Goal: Complete application form: Complete application form

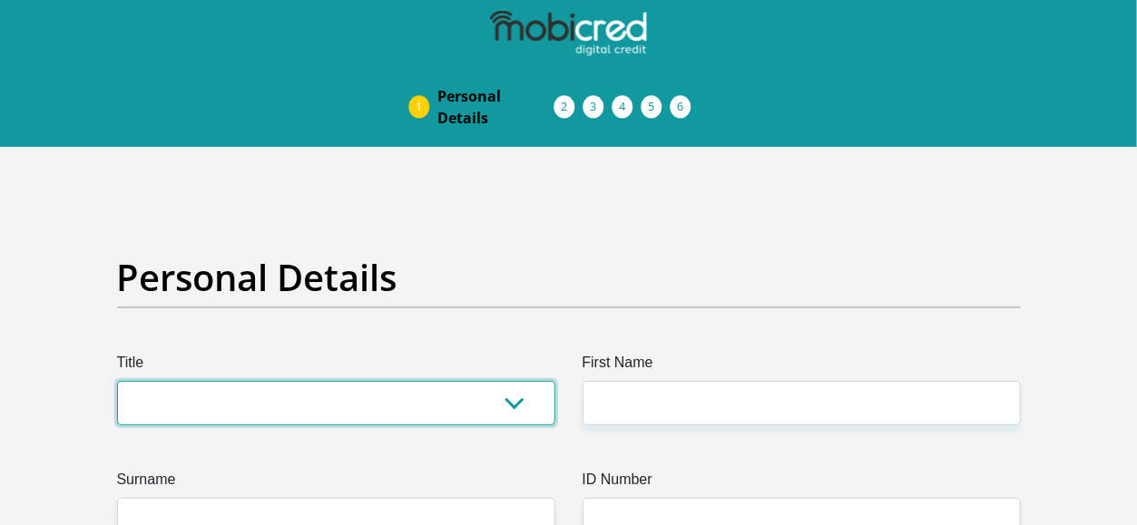
click at [474, 385] on select "Mr Ms Mrs Dr Other" at bounding box center [336, 403] width 438 height 44
select select "Ms"
click at [117, 381] on select "Mr Ms Mrs Dr Other" at bounding box center [336, 403] width 438 height 44
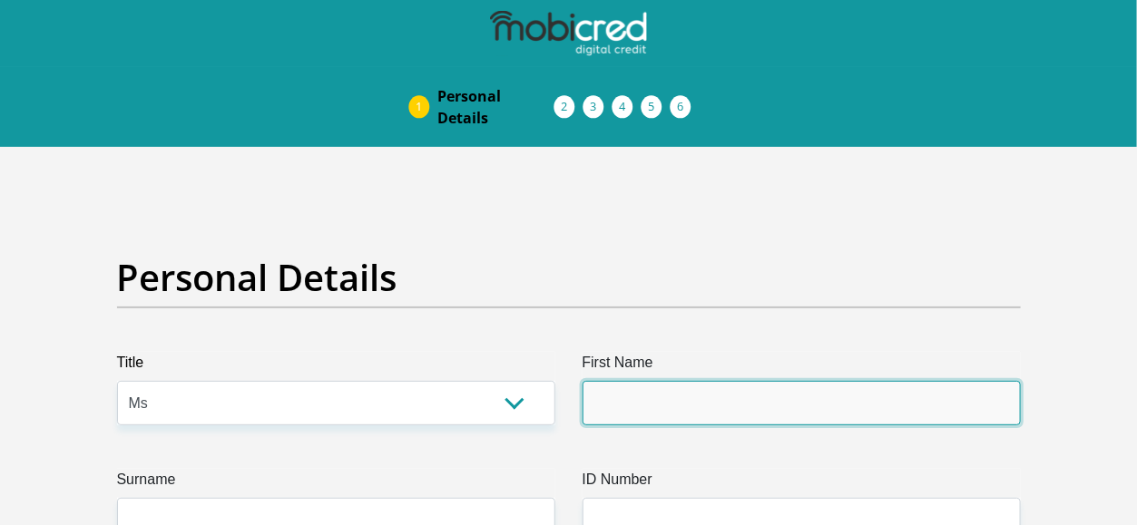
click at [958, 399] on input "First Name" at bounding box center [801, 403] width 438 height 44
type input "Anastasia"
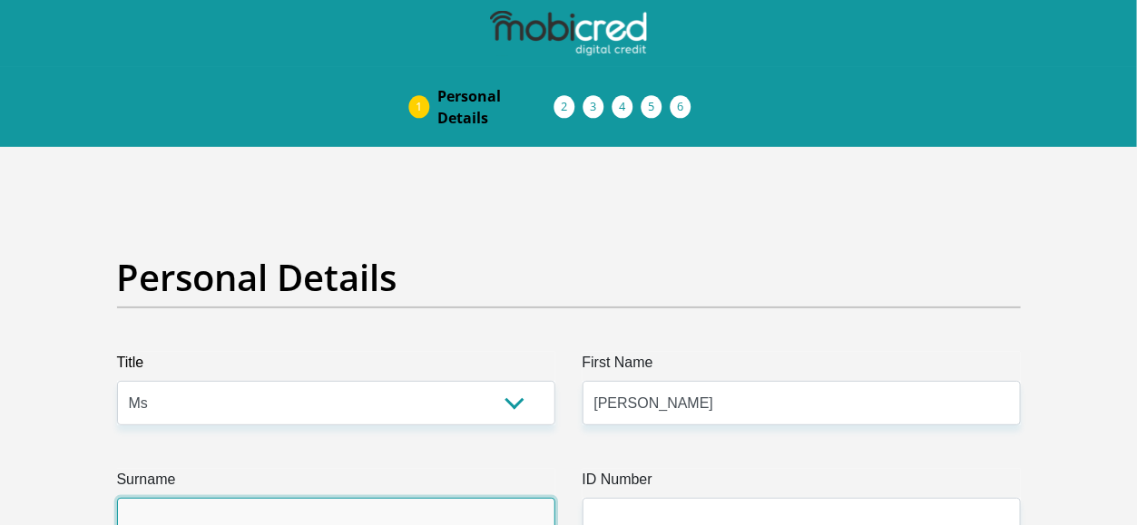
type input "Mokgaphame"
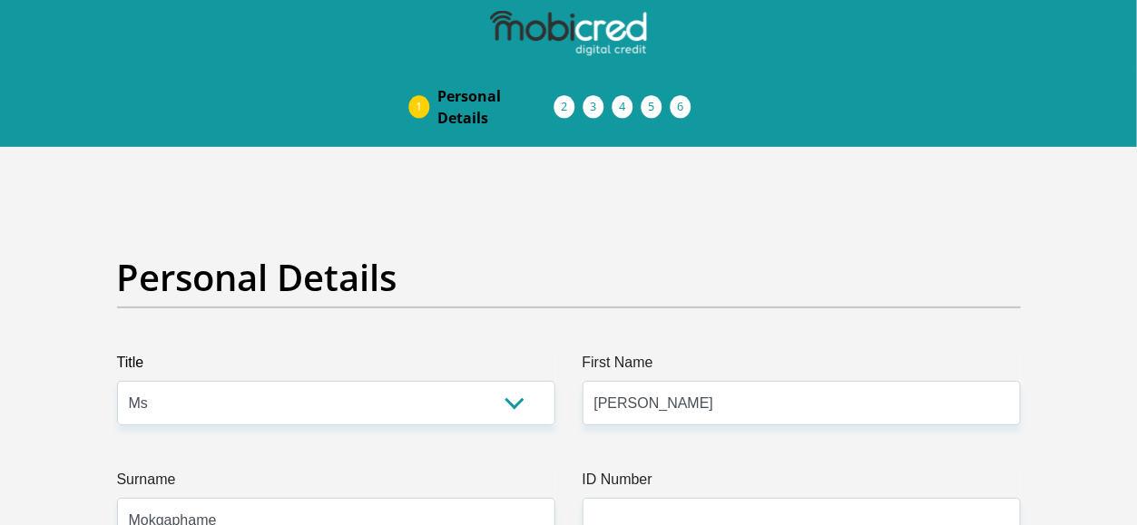
type input "0815611834"
select select "ZAF"
type input "Ga Malahlela Ga Mamabolo"
type input "Stand no 102"
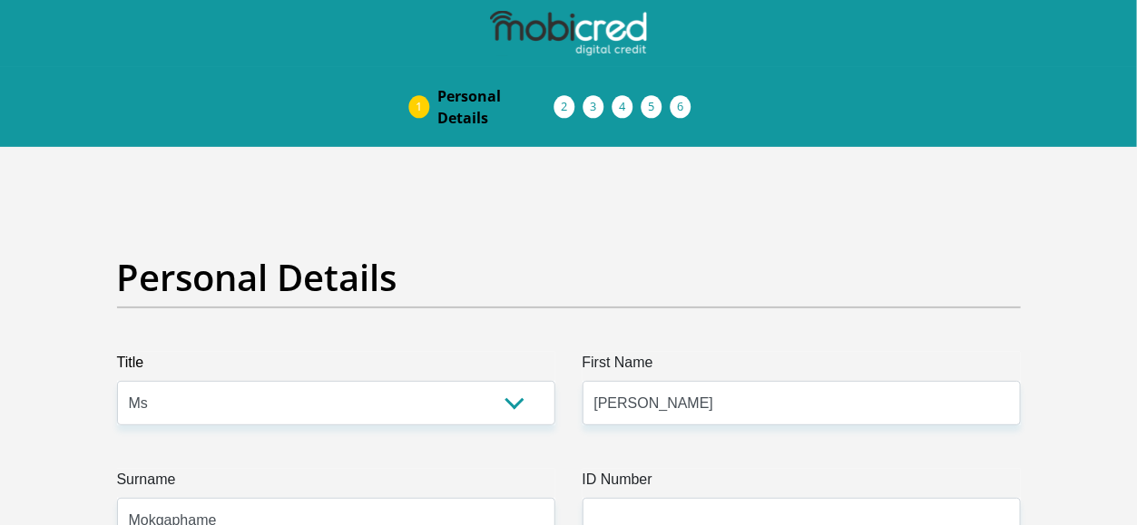
type input "Polokwane"
type input "0724"
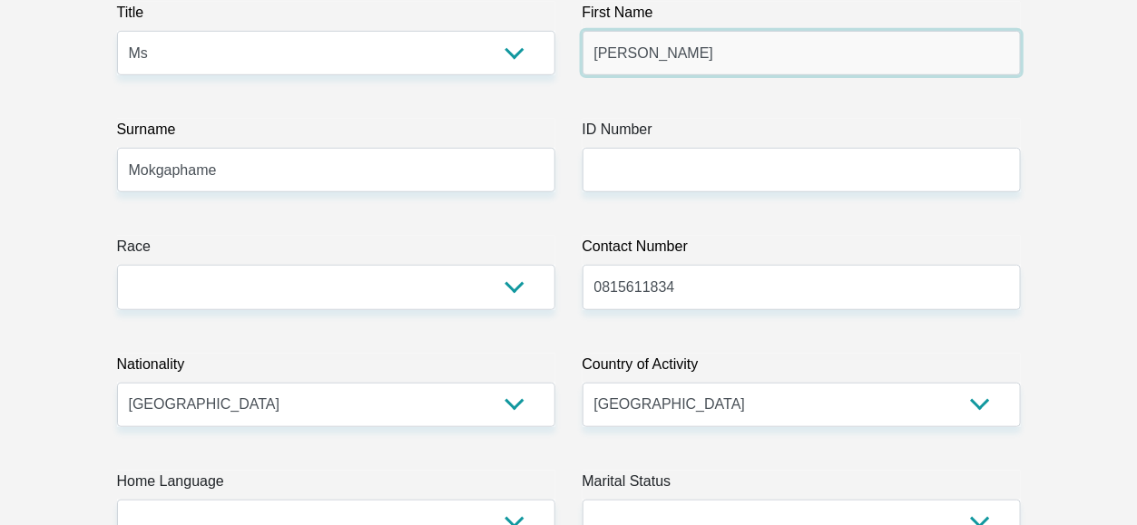
scroll to position [336, 0]
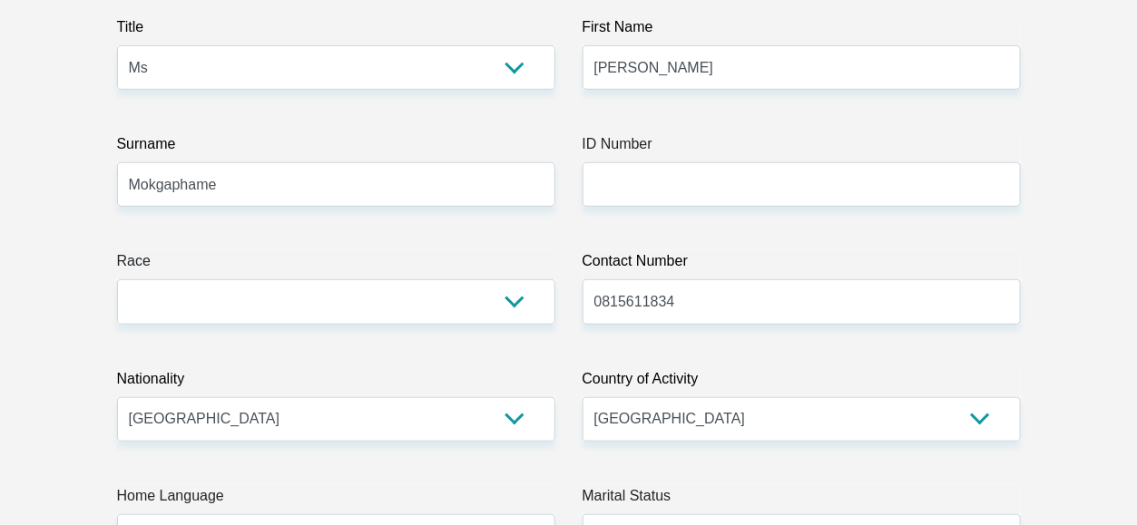
click at [758, 155] on label "ID Number" at bounding box center [801, 147] width 438 height 29
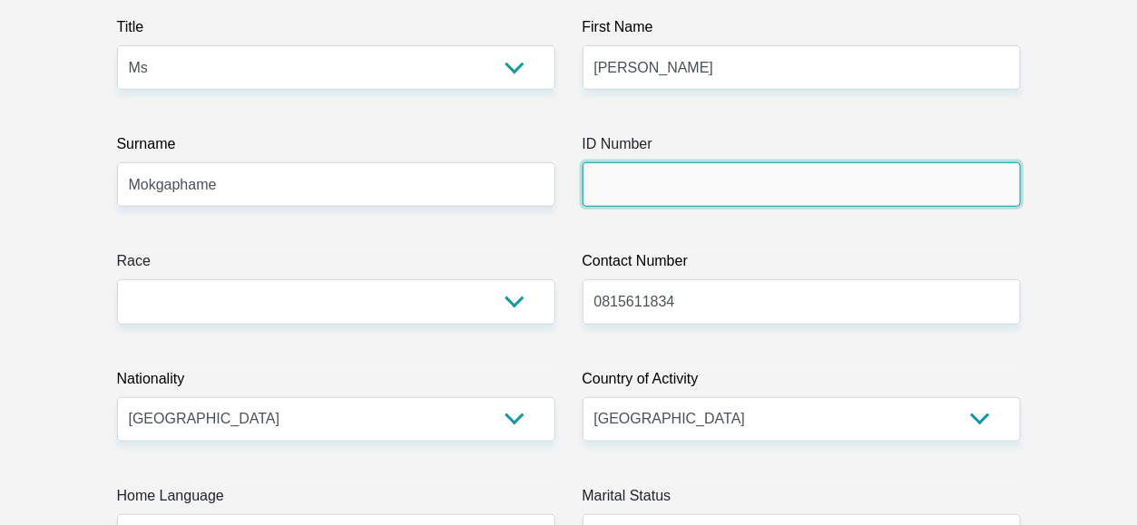
click at [758, 162] on input "ID Number" at bounding box center [801, 184] width 438 height 44
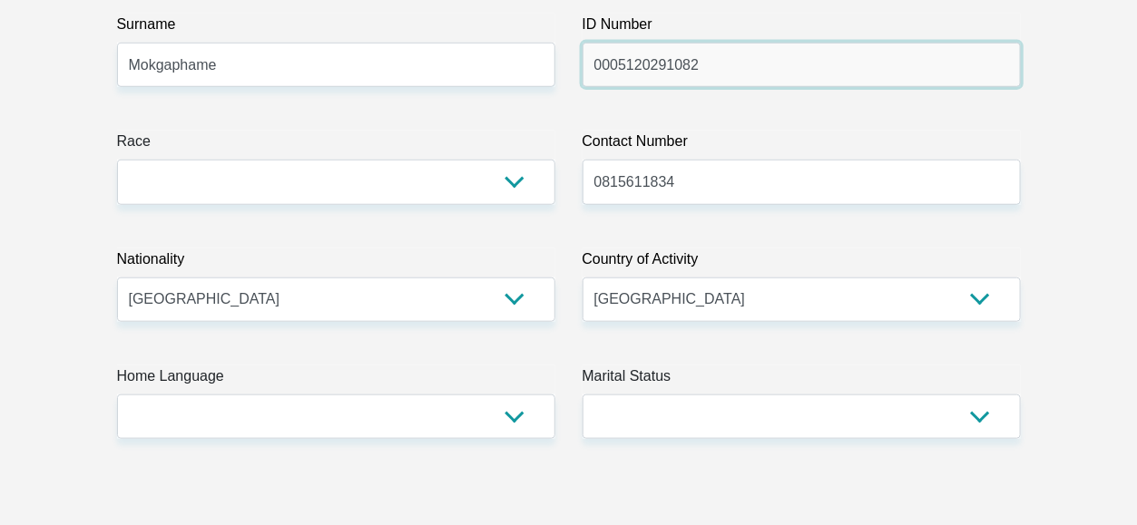
scroll to position [499, 0]
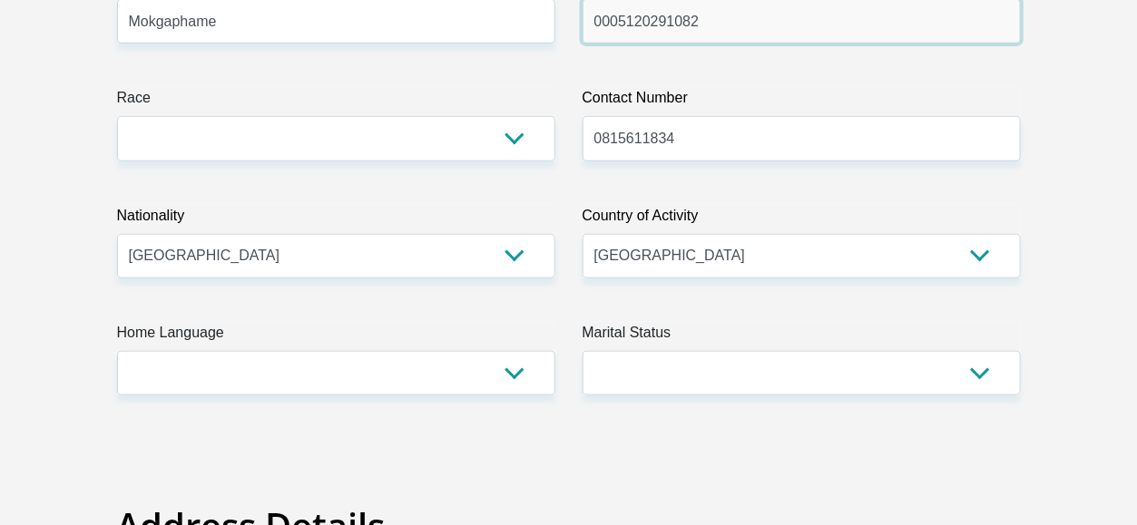
type input "0005120291082"
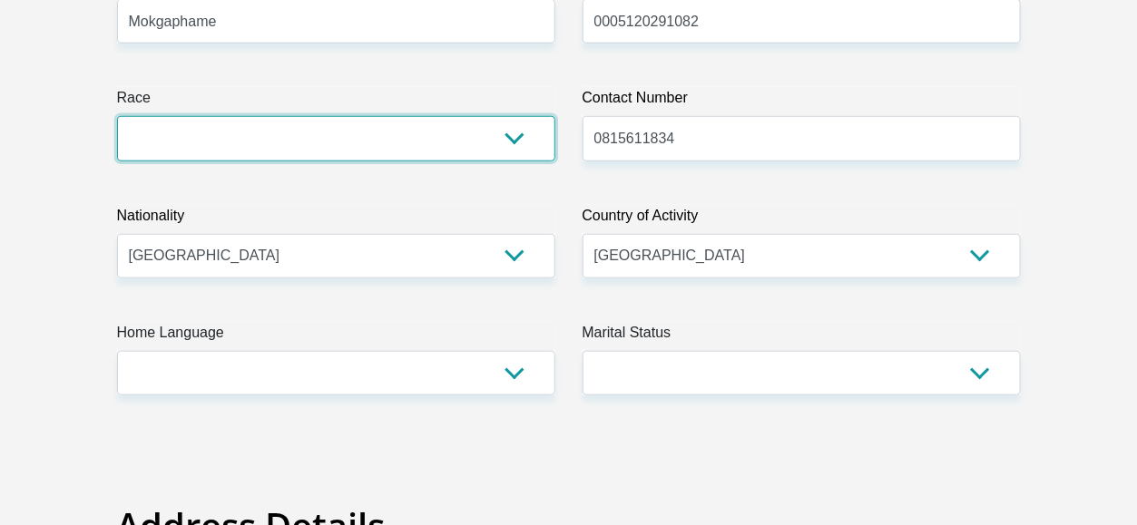
click at [477, 118] on select "Black Coloured Indian White Other" at bounding box center [336, 138] width 438 height 44
select select "1"
click at [117, 116] on select "Black Coloured Indian White Other" at bounding box center [336, 138] width 438 height 44
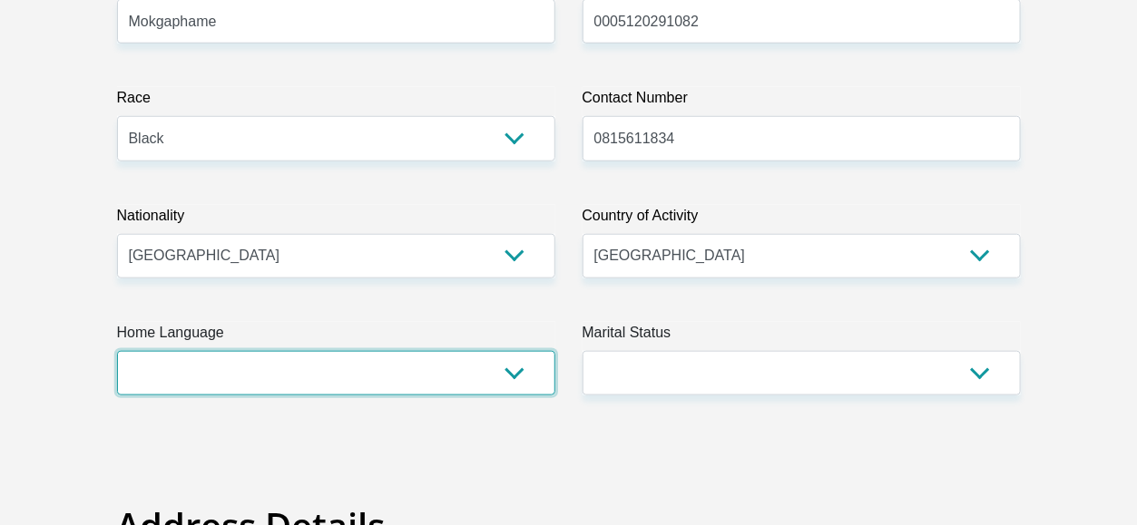
click at [513, 378] on select "Afrikaans English Sepedi South Ndebele Southern Sotho Swati Tsonga Tswana Venda…" at bounding box center [336, 373] width 438 height 44
select select "nso"
click at [117, 351] on select "Afrikaans English Sepedi South Ndebele Southern Sotho Swati Tsonga Tswana Venda…" at bounding box center [336, 373] width 438 height 44
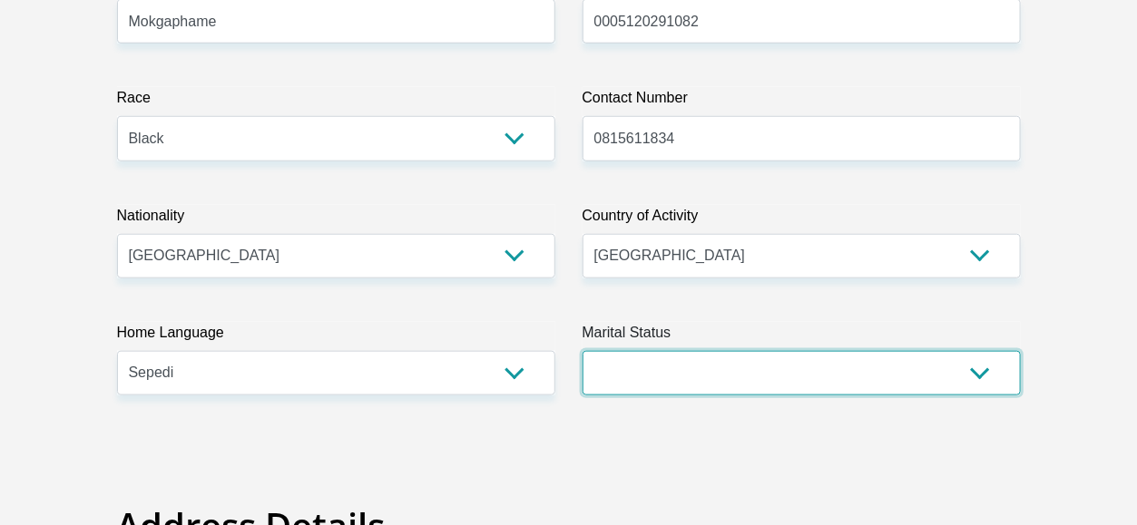
click at [777, 379] on select "Married ANC Single Divorced Widowed Married COP or Customary Law" at bounding box center [801, 373] width 438 height 44
select select "2"
click at [582, 351] on select "Married ANC Single Divorced Widowed Married COP or Customary Law" at bounding box center [801, 373] width 438 height 44
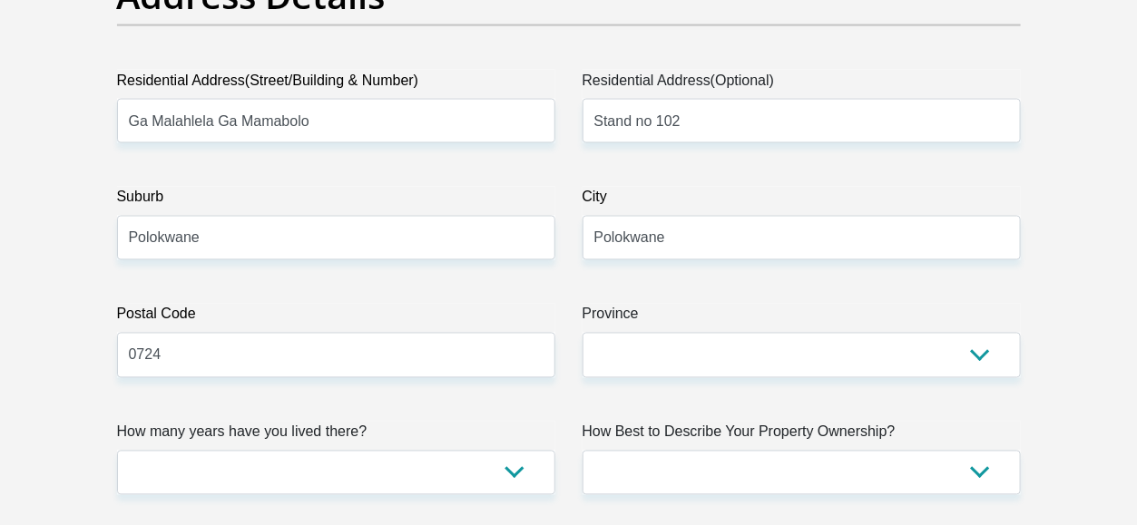
scroll to position [1030, 0]
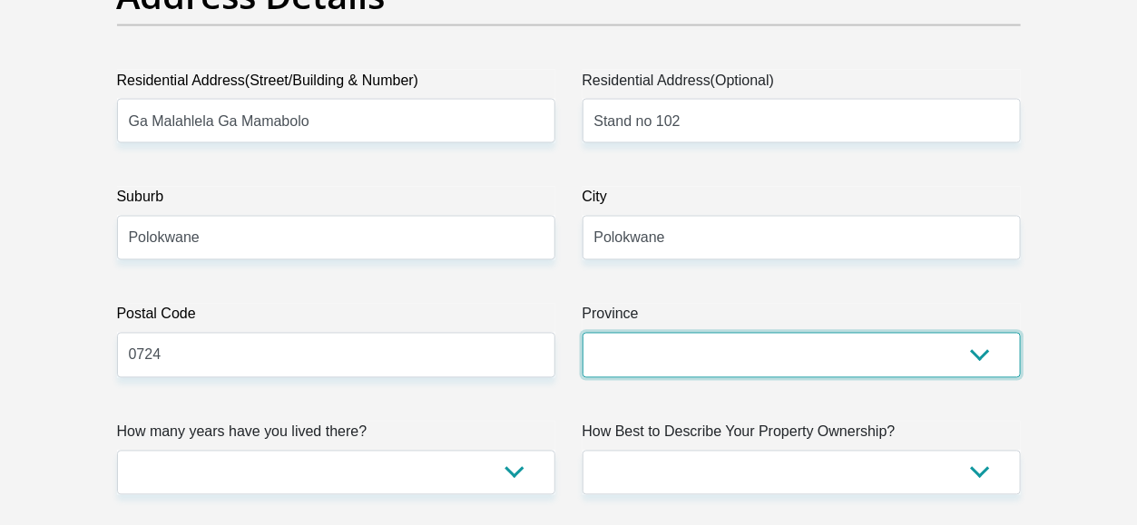
click at [737, 350] on select "Eastern Cape Free State Gauteng KwaZulu-Natal Limpopo Mpumalanga Northern Cape …" at bounding box center [801, 355] width 438 height 44
select select "Limpopo"
click at [582, 333] on select "Eastern Cape Free State Gauteng KwaZulu-Natal Limpopo Mpumalanga Northern Cape …" at bounding box center [801, 355] width 438 height 44
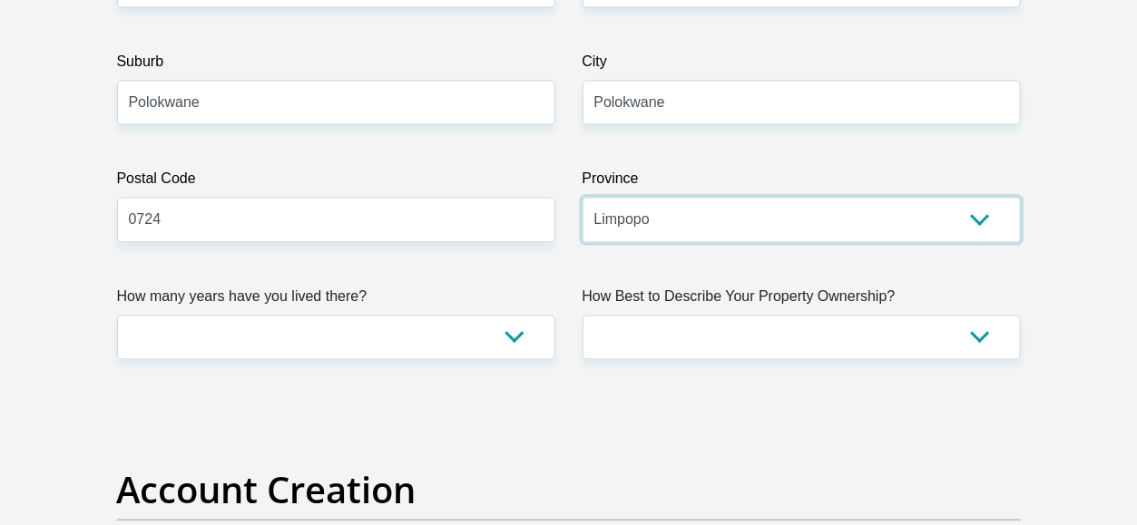
scroll to position [1210, 0]
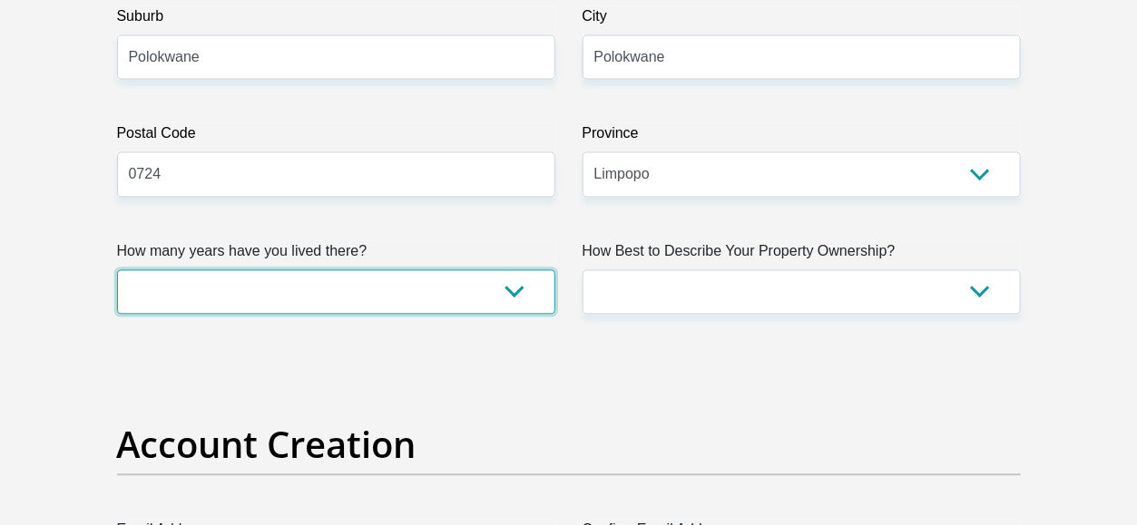
click at [163, 296] on select "less than 1 year 1-3 years 3-5 years 5+ years" at bounding box center [336, 292] width 438 height 44
select select "5"
click at [117, 270] on select "less than 1 year 1-3 years 3-5 years 5+ years" at bounding box center [336, 292] width 438 height 44
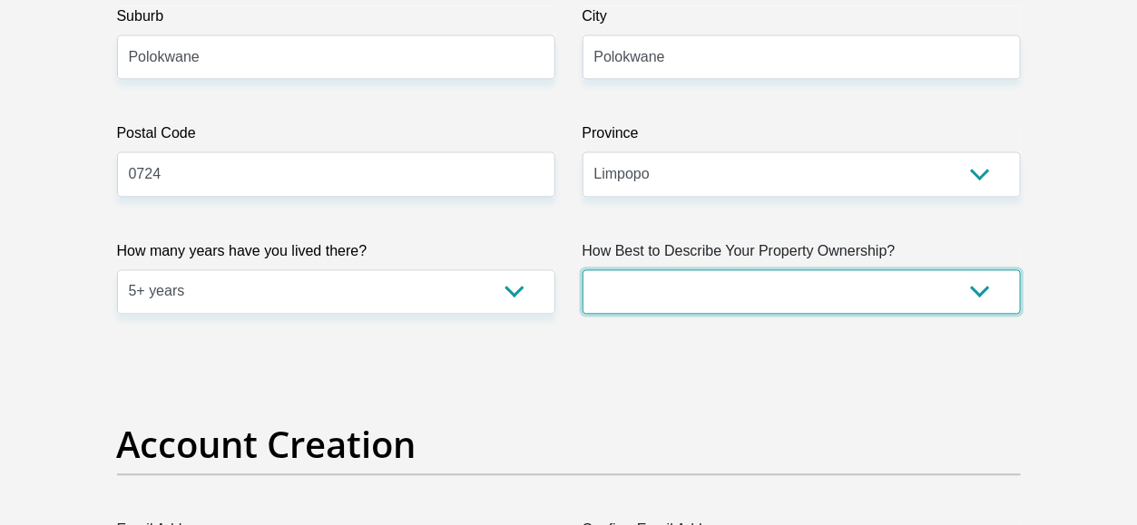
click at [768, 306] on select "Owned Rented Family Owned Company Dwelling" at bounding box center [801, 292] width 438 height 44
select select "parents"
click at [582, 270] on select "Owned Rented Family Owned Company Dwelling" at bounding box center [801, 292] width 438 height 44
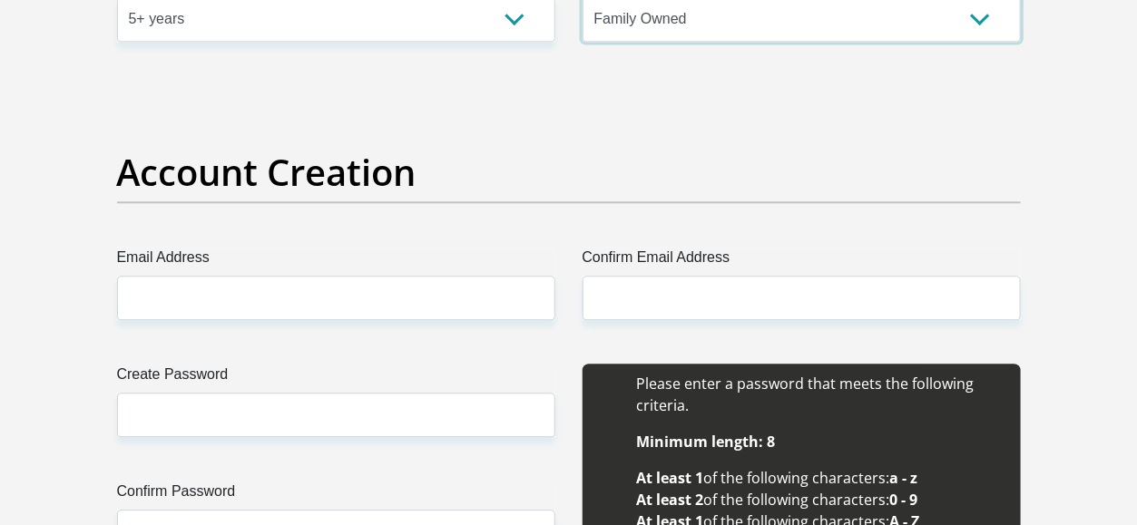
scroll to position [1482, 0]
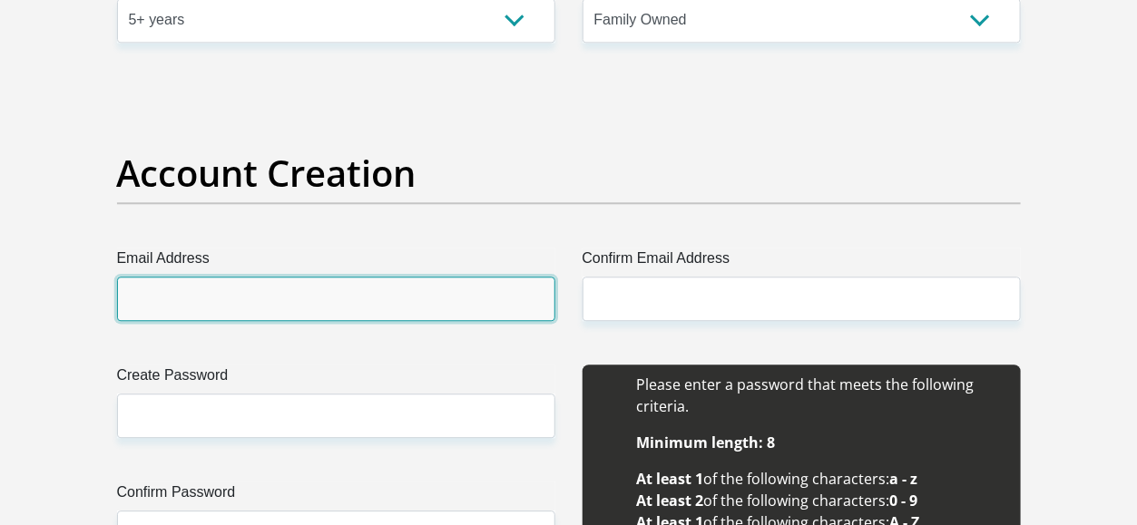
click at [130, 297] on input "Email Address" at bounding box center [336, 299] width 438 height 44
type input "anastasiamokgaphame@gmail.com"
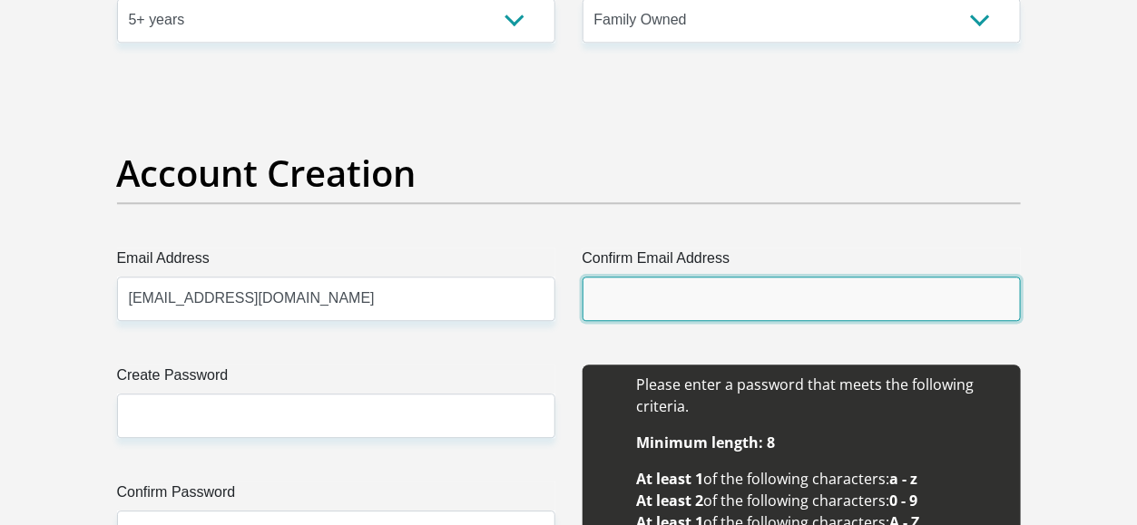
type input "anastasiamokgaphame@gmail.com"
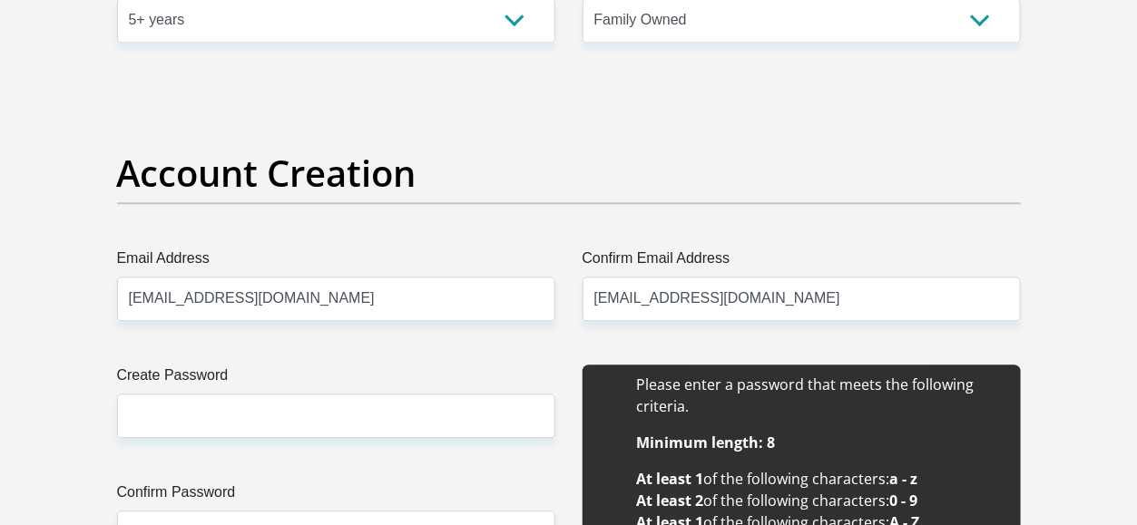
type input "Anastasia"
type input "Mokgaphame"
type input "0815611834"
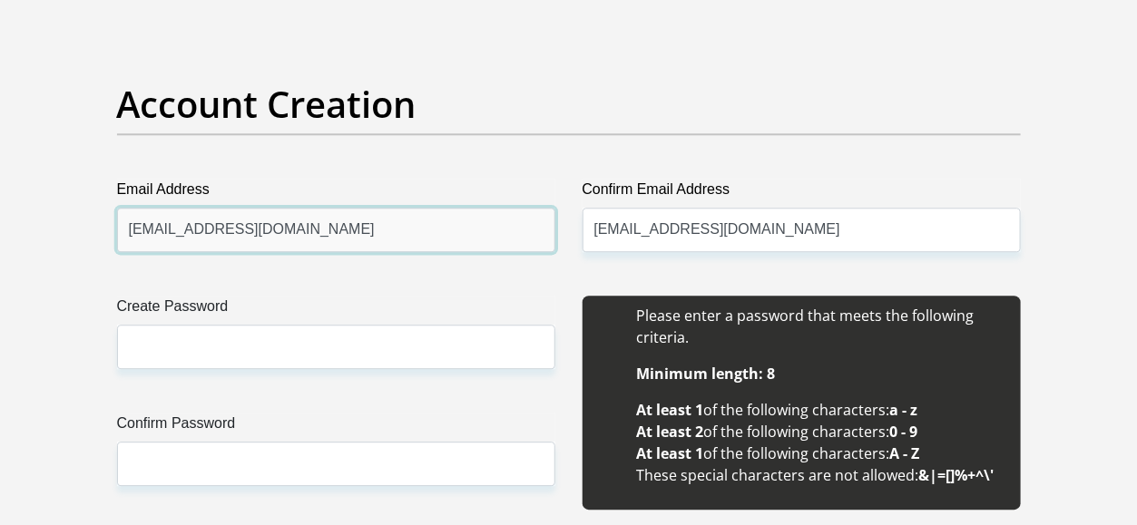
scroll to position [1559, 0]
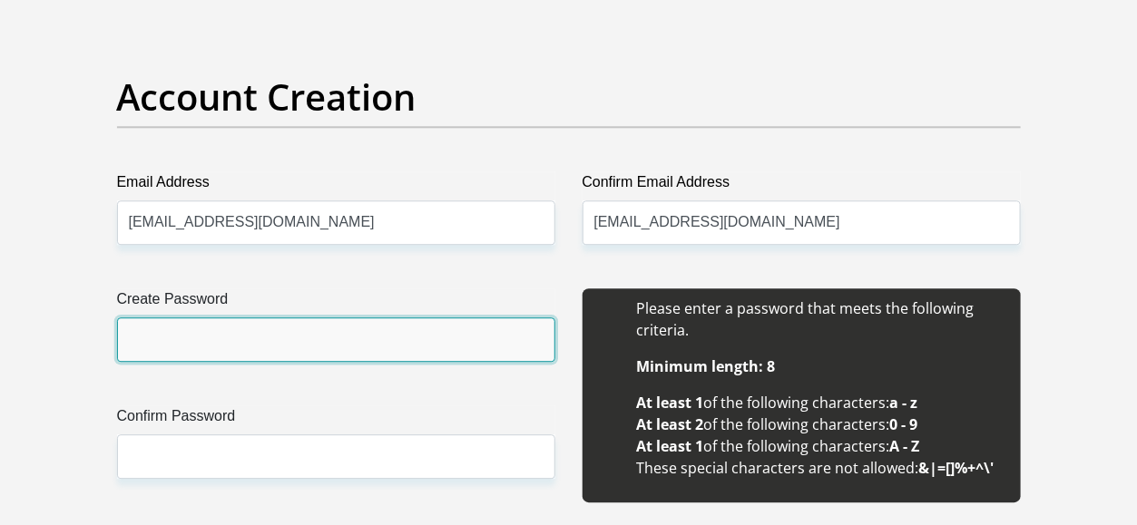
click at [150, 338] on input "Create Password" at bounding box center [336, 340] width 438 height 44
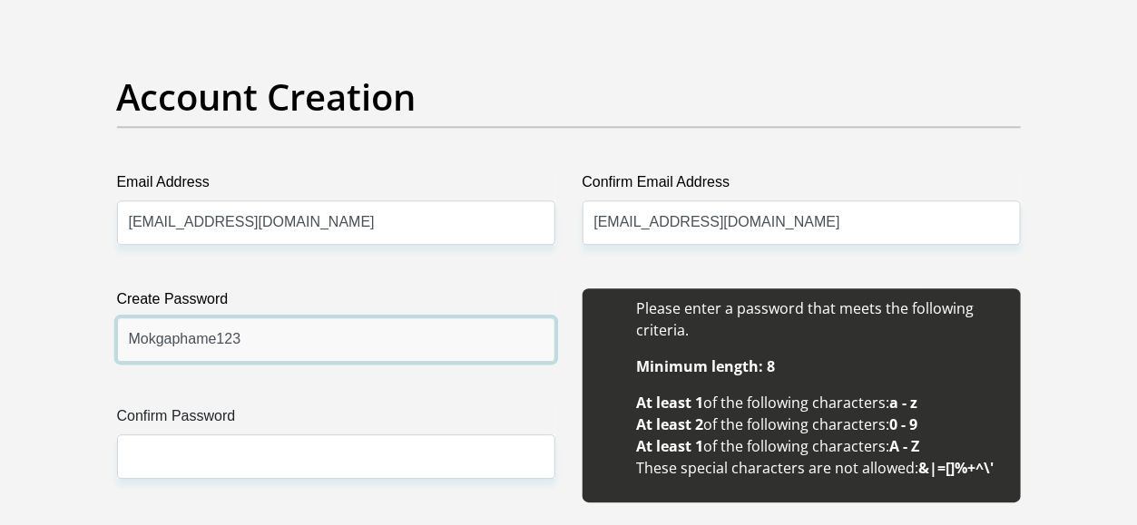
type input "Mokgaphame123"
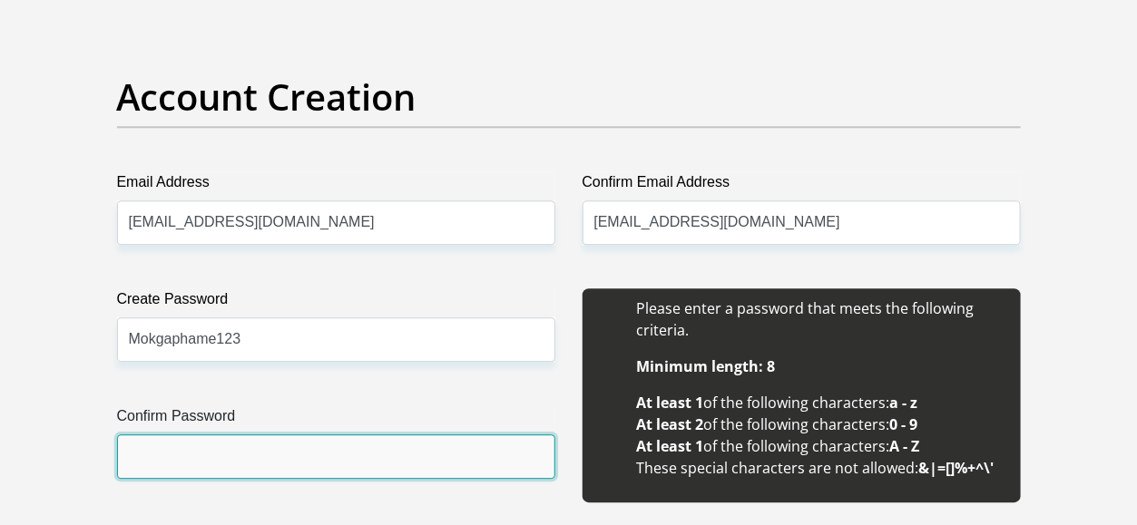
click at [351, 450] on input "Confirm Password" at bounding box center [336, 457] width 438 height 44
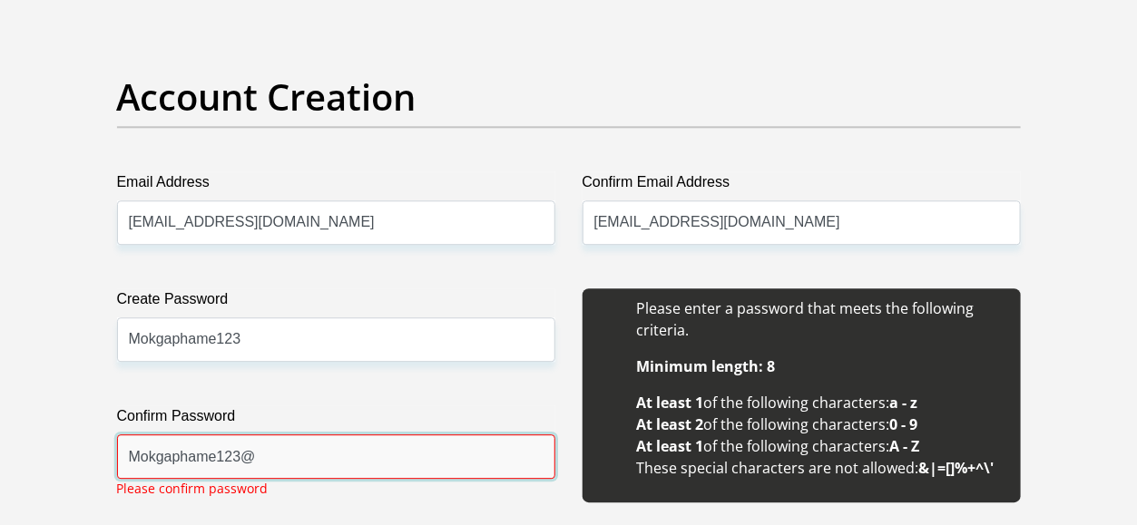
type input "Mokgaphame123@"
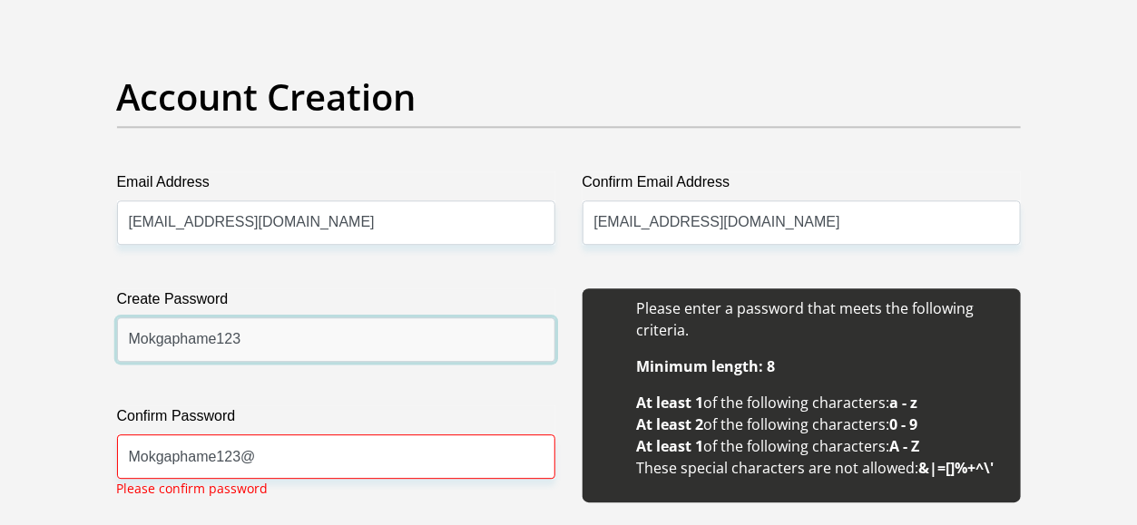
click at [311, 331] on input "Mokgaphame123" at bounding box center [336, 340] width 438 height 44
type input "Mokgaphame123@"
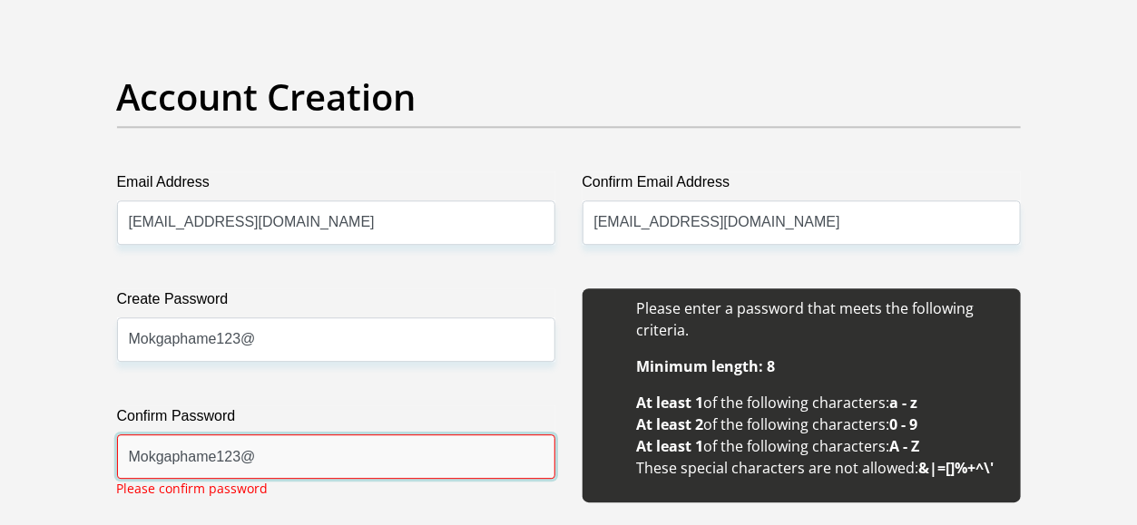
click at [354, 451] on input "Mokgaphame123@" at bounding box center [336, 457] width 438 height 44
type input "Mokgaphame123@"
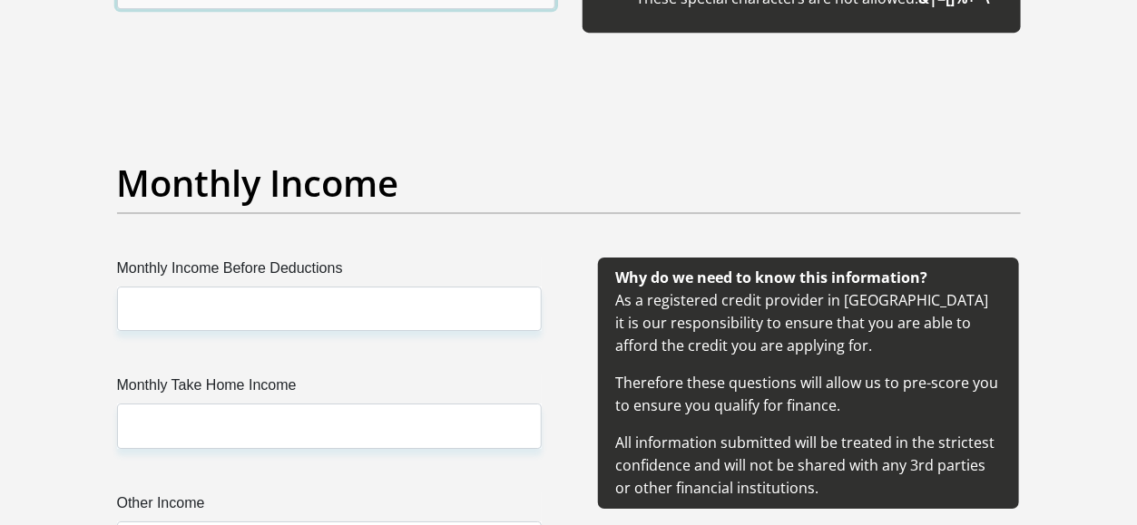
scroll to position [2064, 0]
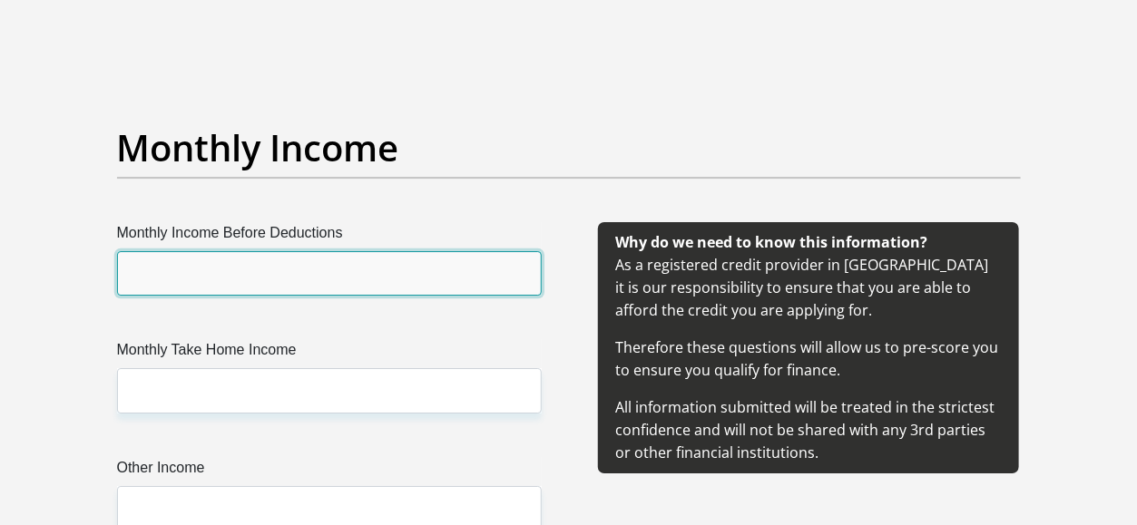
click at [171, 268] on input "Monthly Income Before Deductions" at bounding box center [329, 273] width 425 height 44
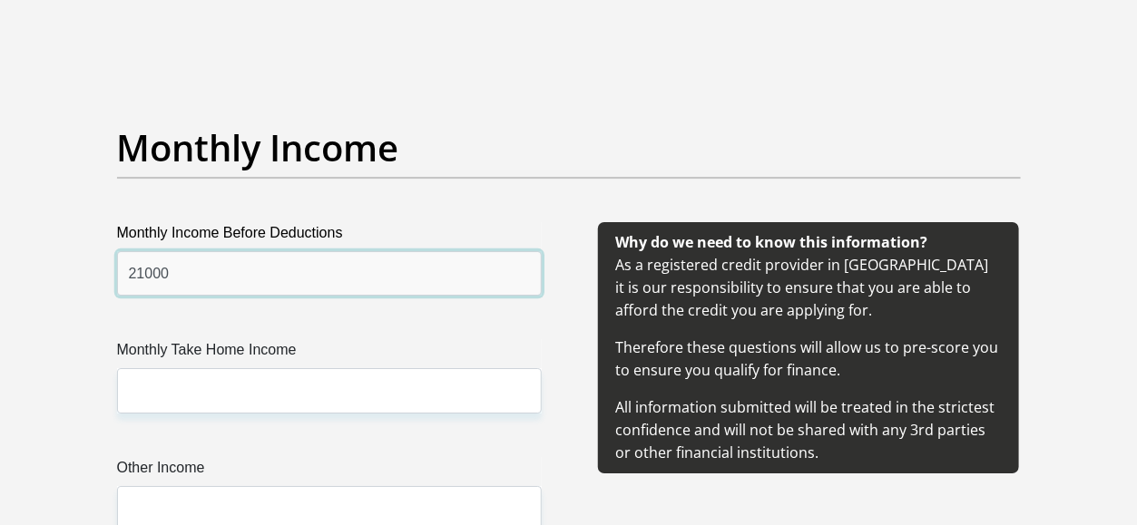
type input "21000"
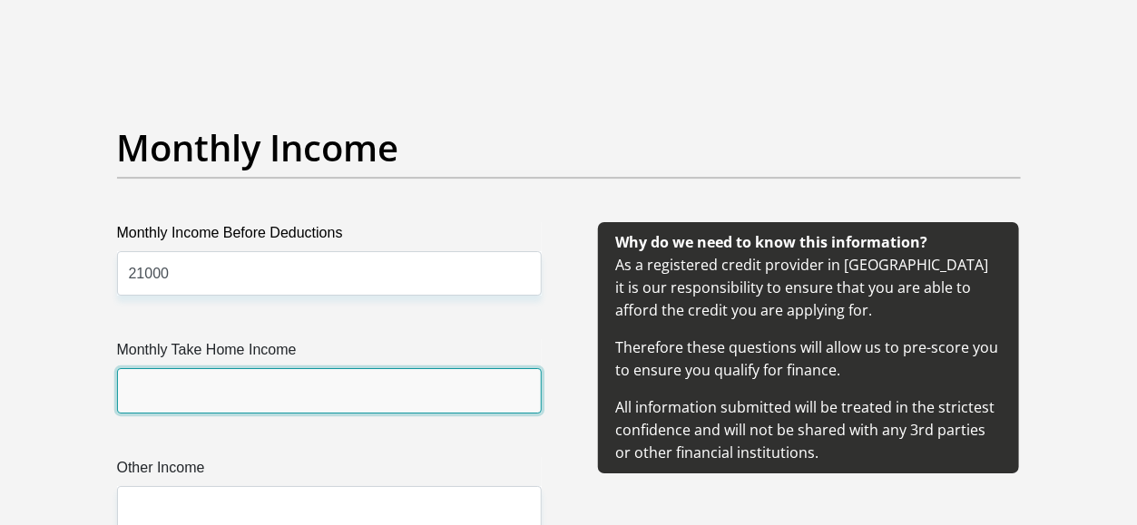
click at [161, 405] on input "Monthly Take Home Income" at bounding box center [329, 390] width 425 height 44
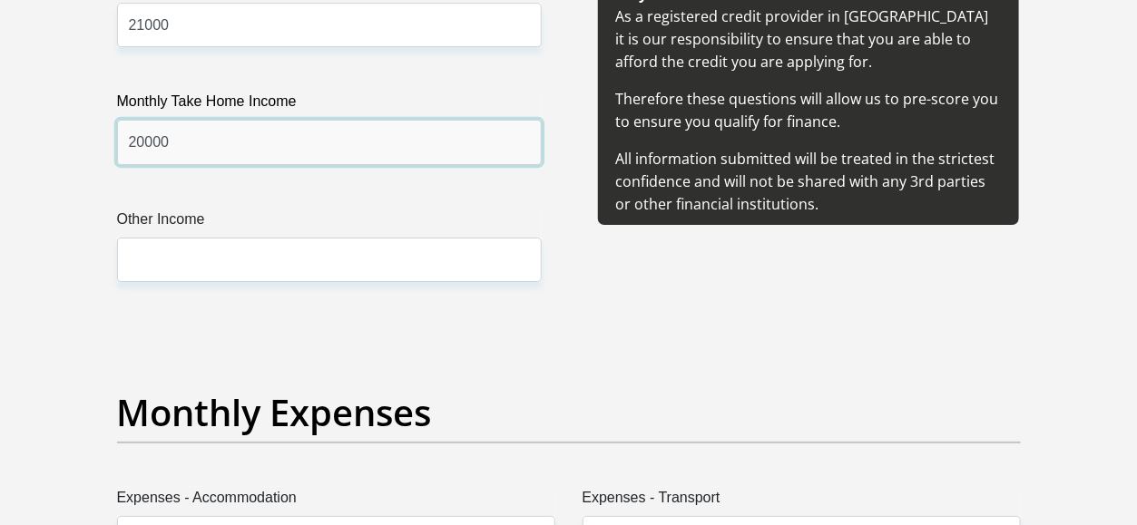
scroll to position [2309, 0]
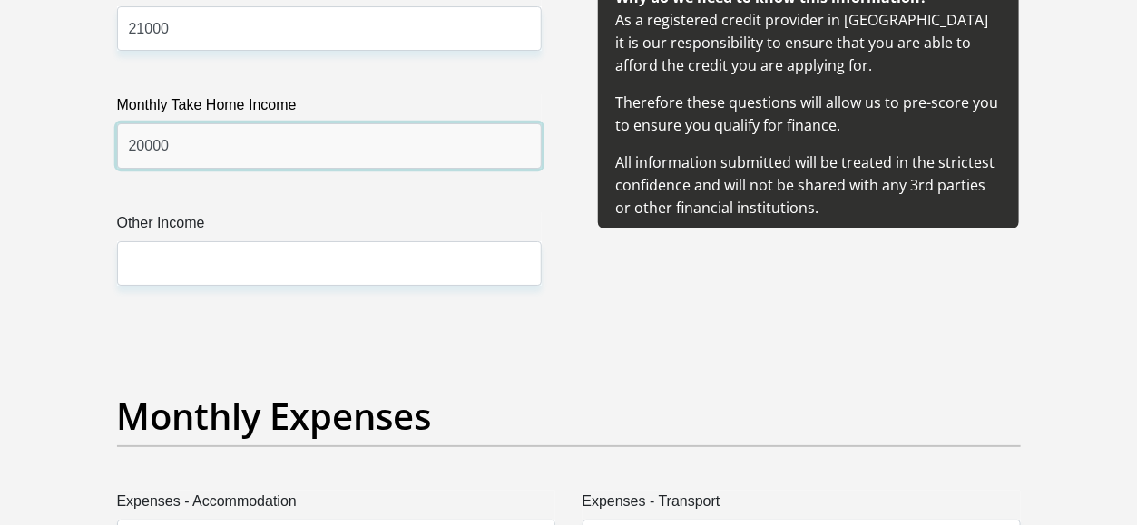
type input "20000"
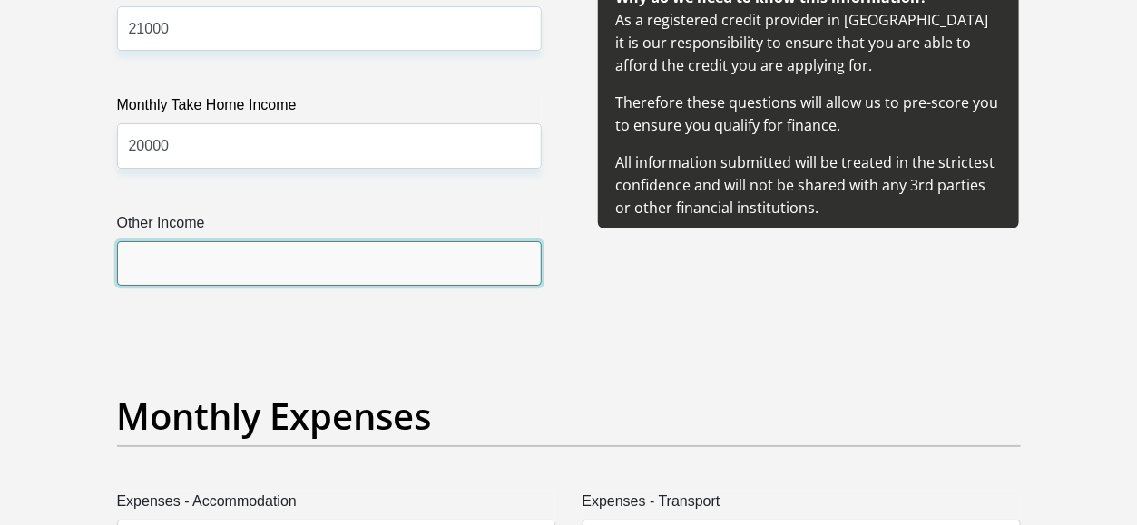
click at [455, 262] on input "Other Income" at bounding box center [329, 263] width 425 height 44
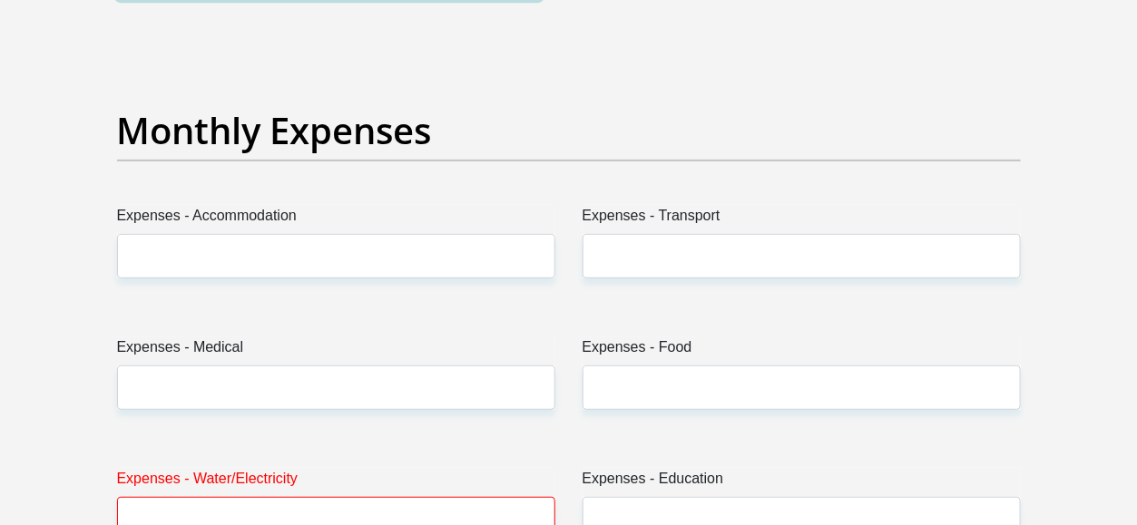
scroll to position [2598, 0]
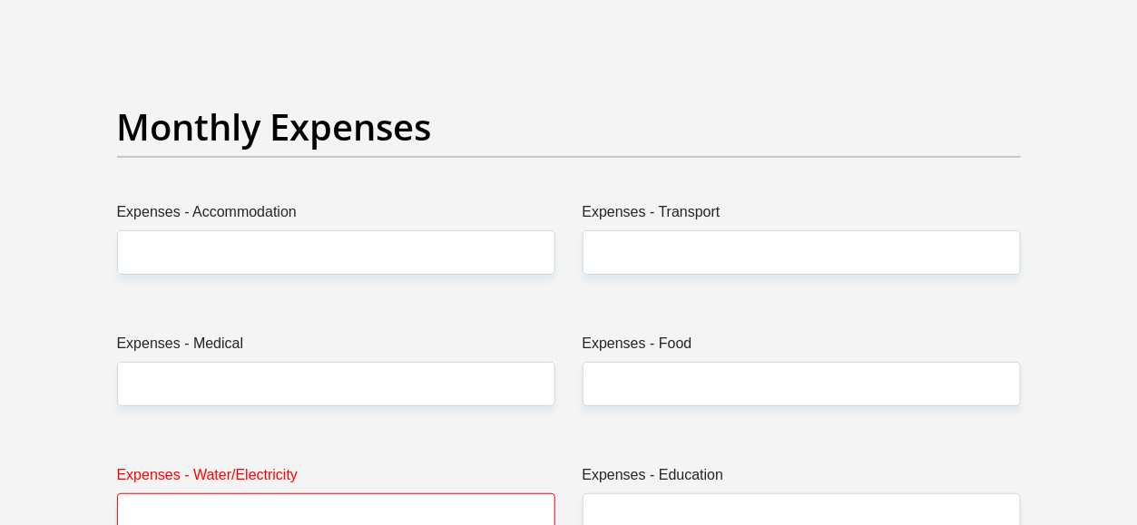
type input "0"
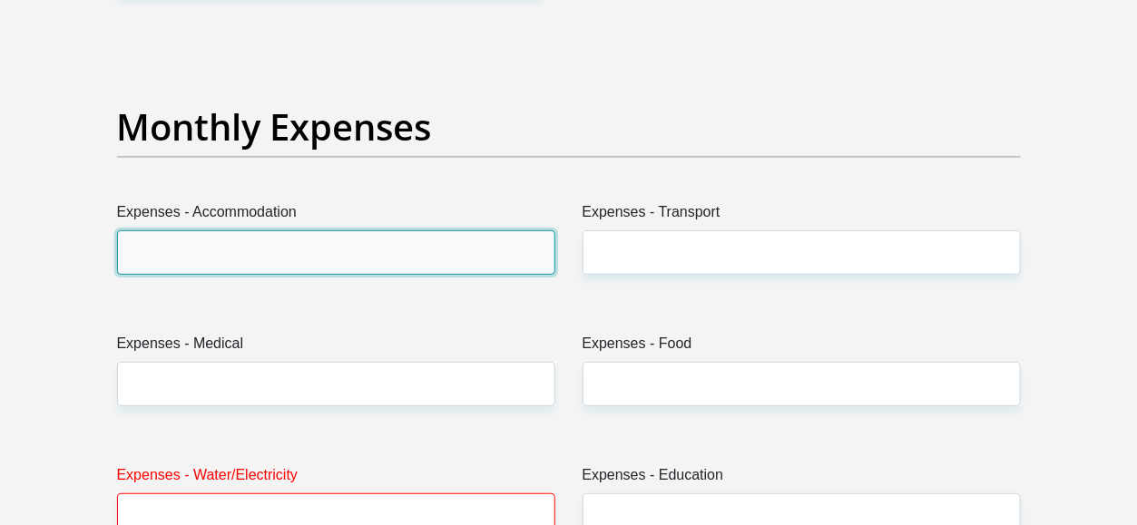
click at [483, 244] on input "Expenses - Accommodation" at bounding box center [336, 252] width 438 height 44
type input "0"
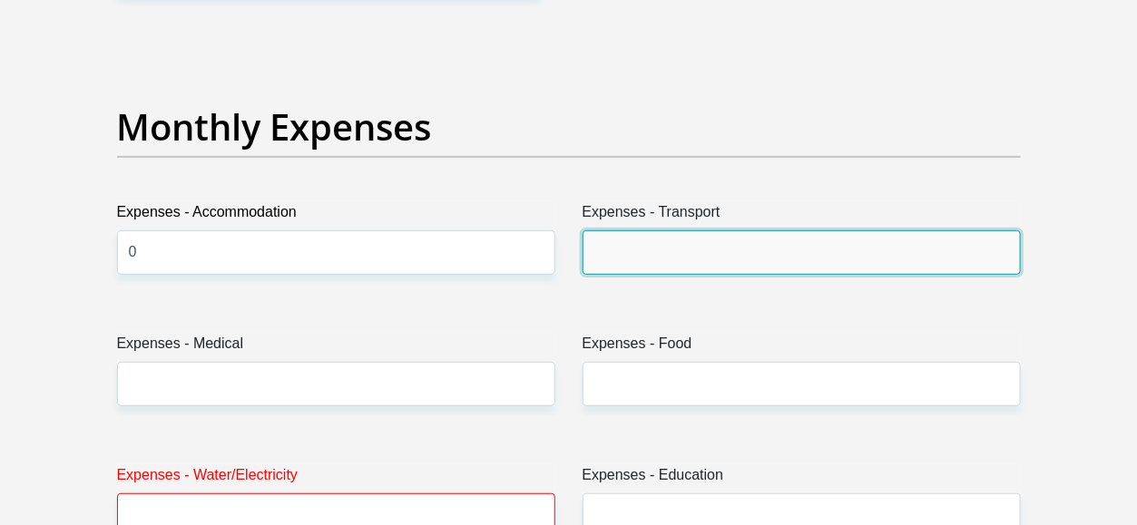
click at [729, 240] on input "Expenses - Transport" at bounding box center [801, 252] width 438 height 44
type input "1000"
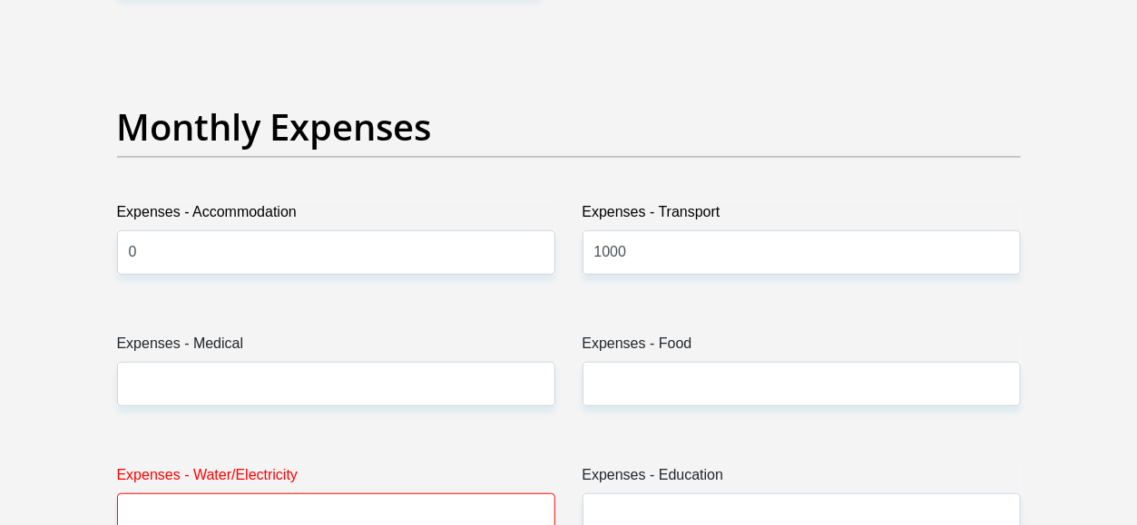
click at [399, 351] on label "Expenses - Medical" at bounding box center [336, 347] width 438 height 29
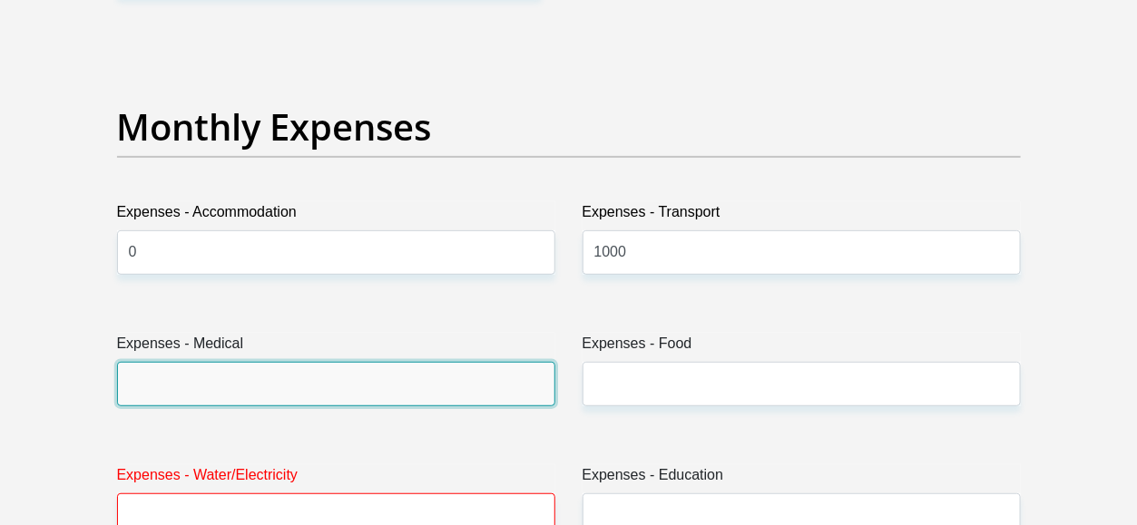
click at [399, 362] on input "Expenses - Medical" at bounding box center [336, 384] width 438 height 44
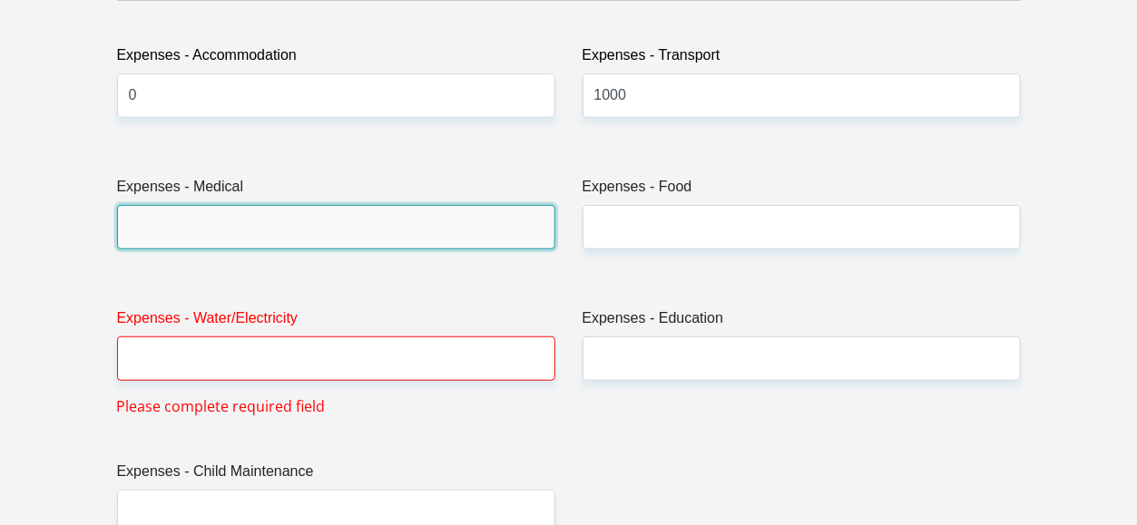
scroll to position [2769, 0]
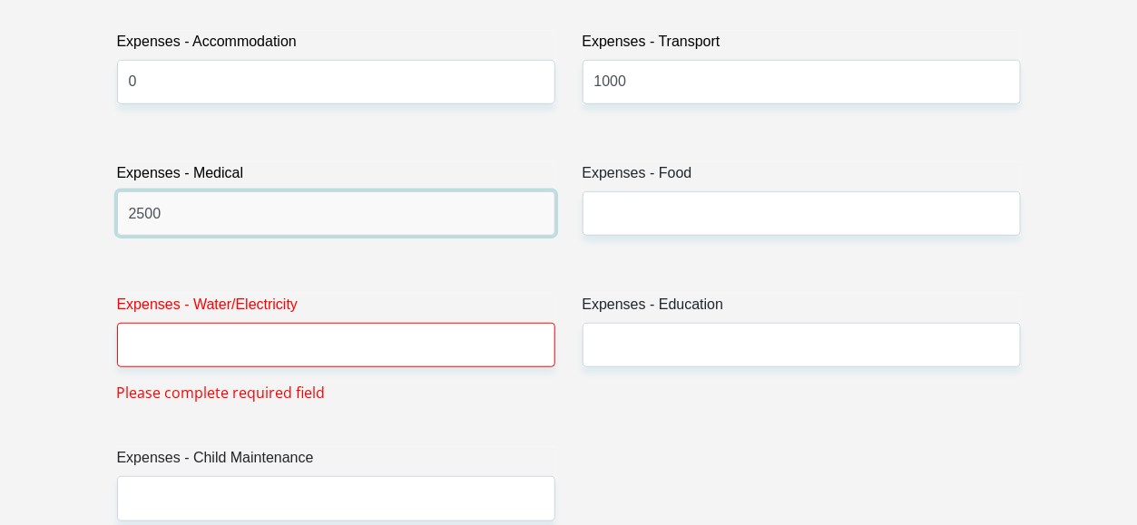
type input "2500"
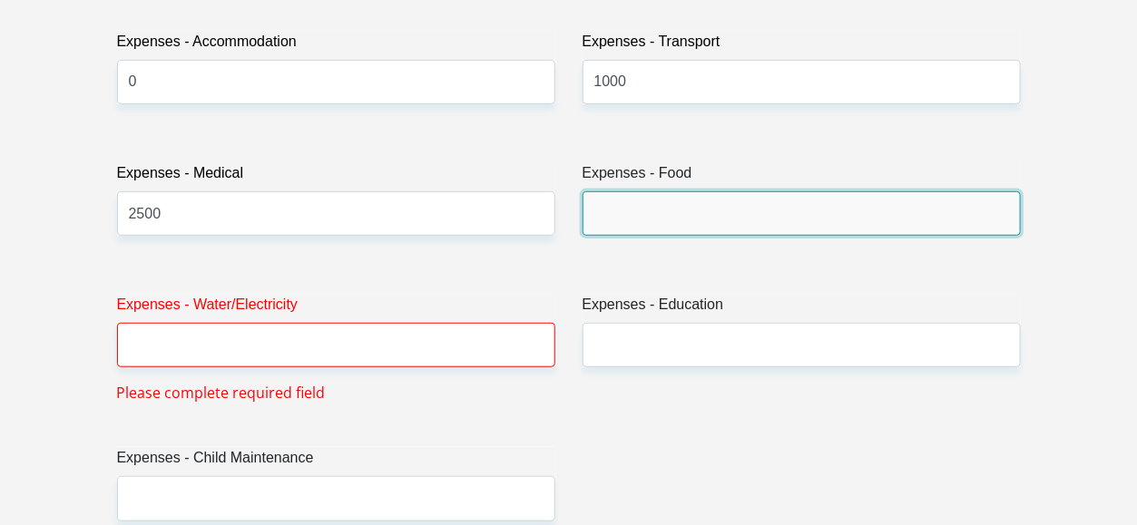
click at [788, 208] on input "Expenses - Food" at bounding box center [801, 213] width 438 height 44
type input "5"
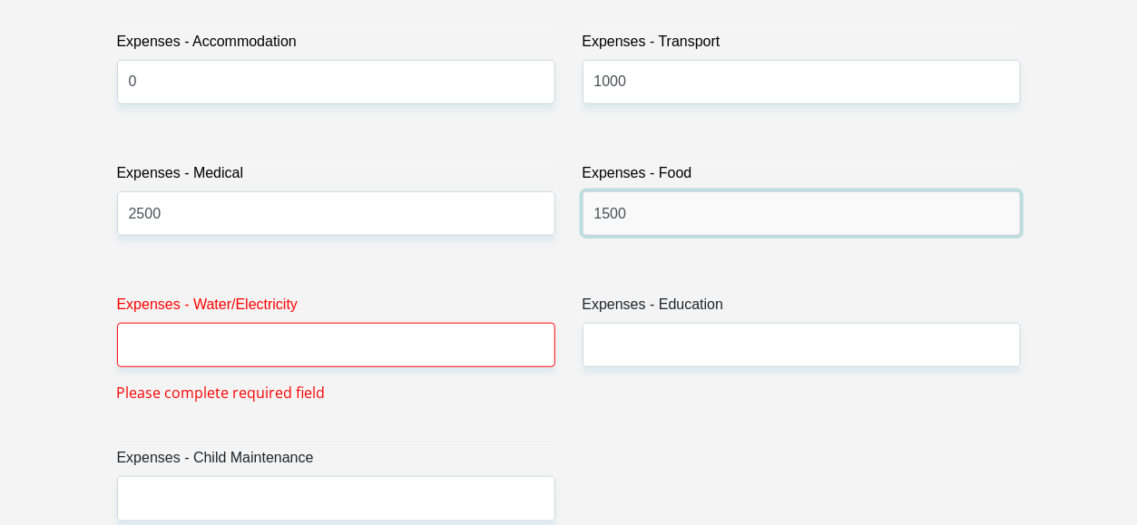
type input "1500"
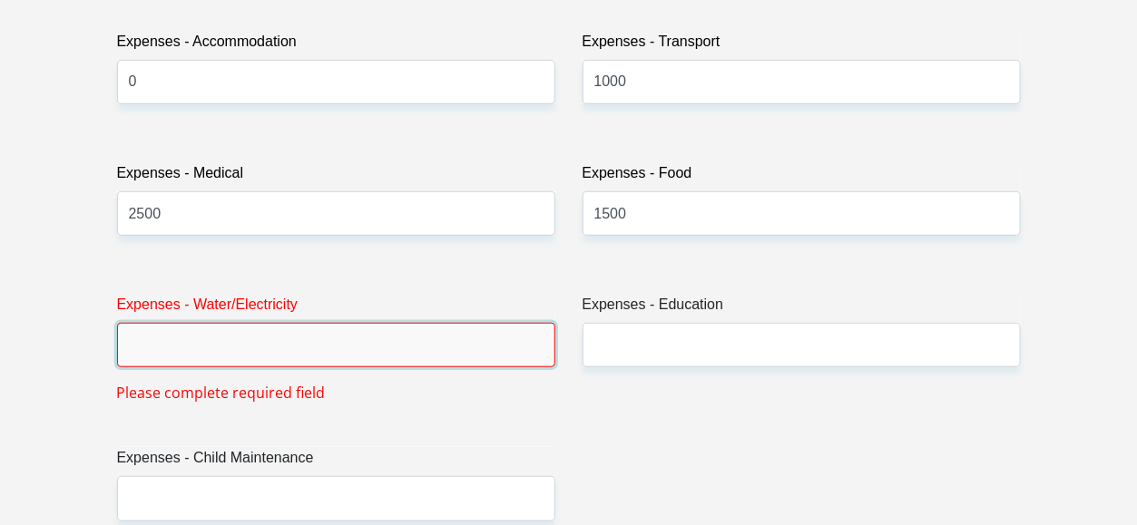
click at [412, 345] on input "Expenses - Water/Electricity" at bounding box center [336, 345] width 438 height 44
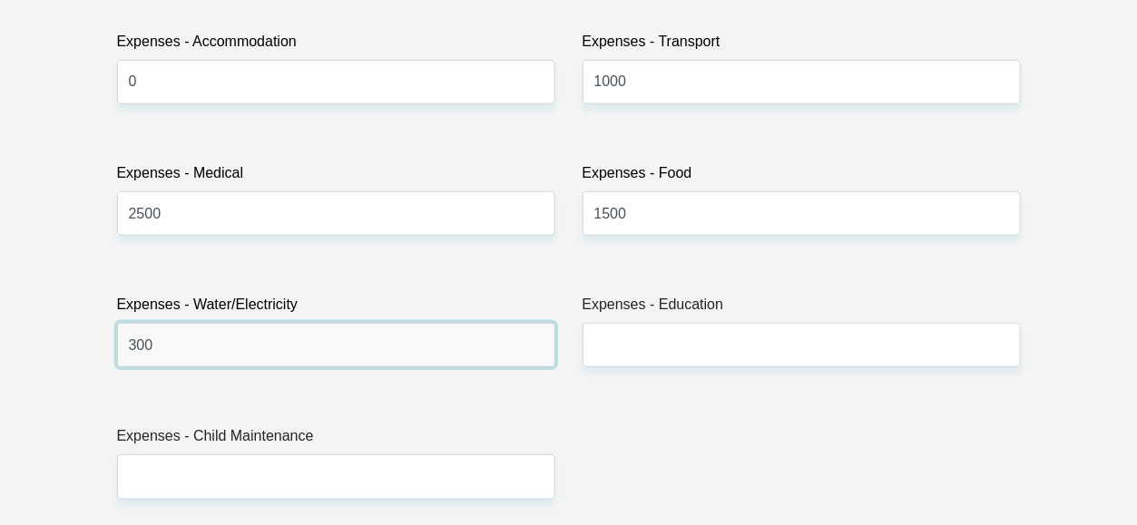
type input "300"
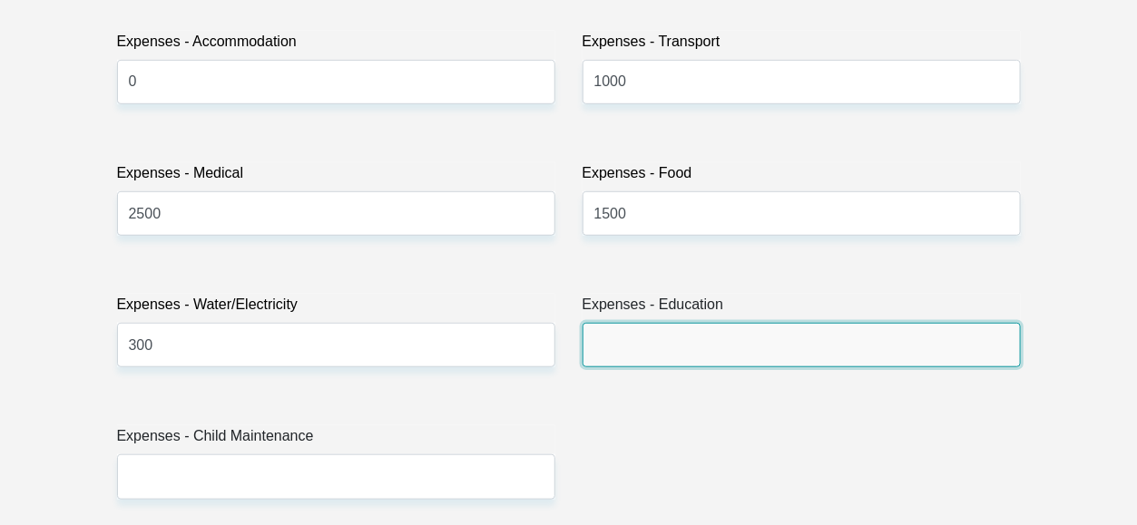
click at [805, 348] on input "Expenses - Education" at bounding box center [801, 345] width 438 height 44
type input "0"
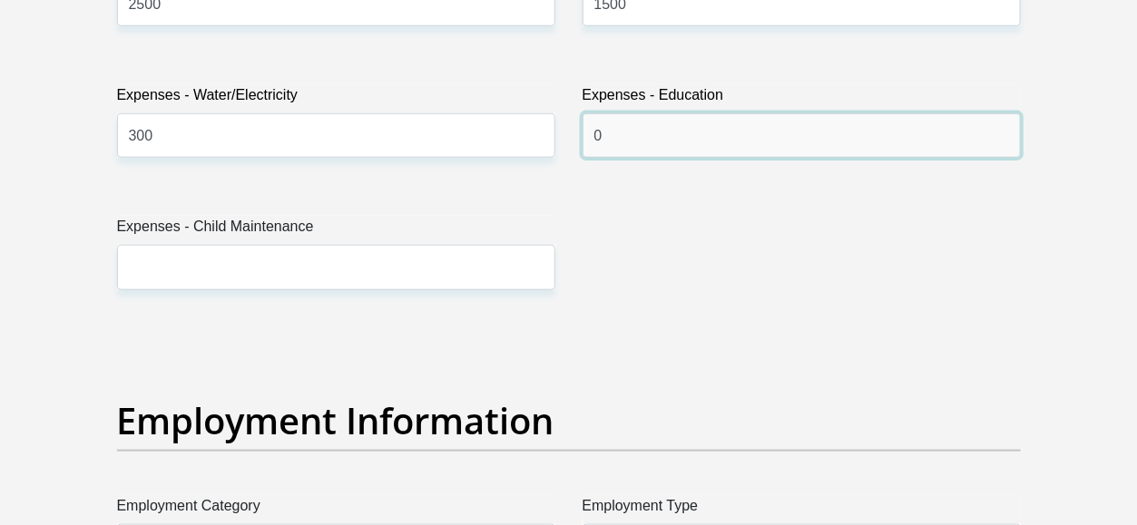
scroll to position [2978, 0]
type input "500"
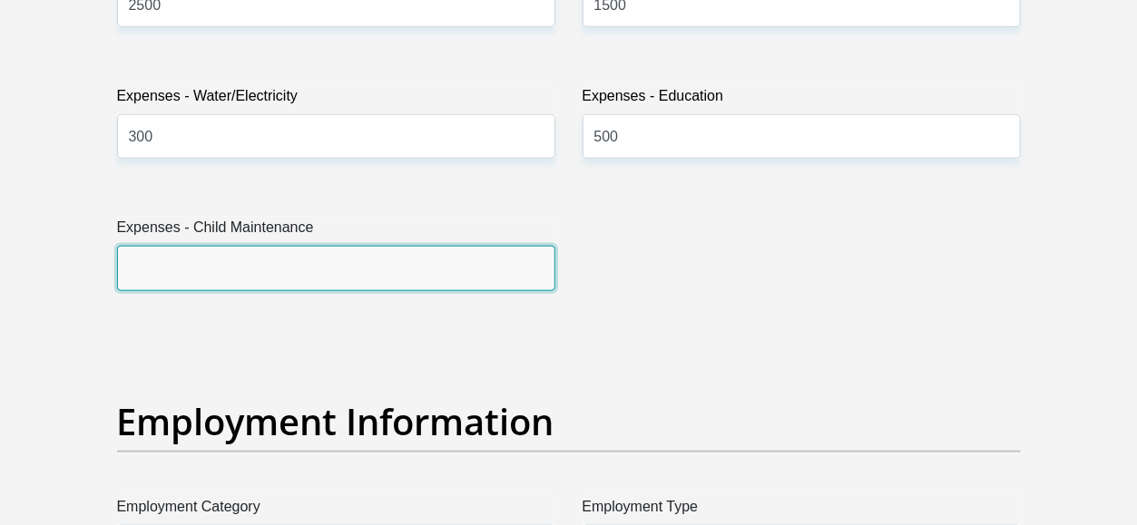
click at [373, 257] on input "Expenses - Child Maintenance" at bounding box center [336, 268] width 438 height 44
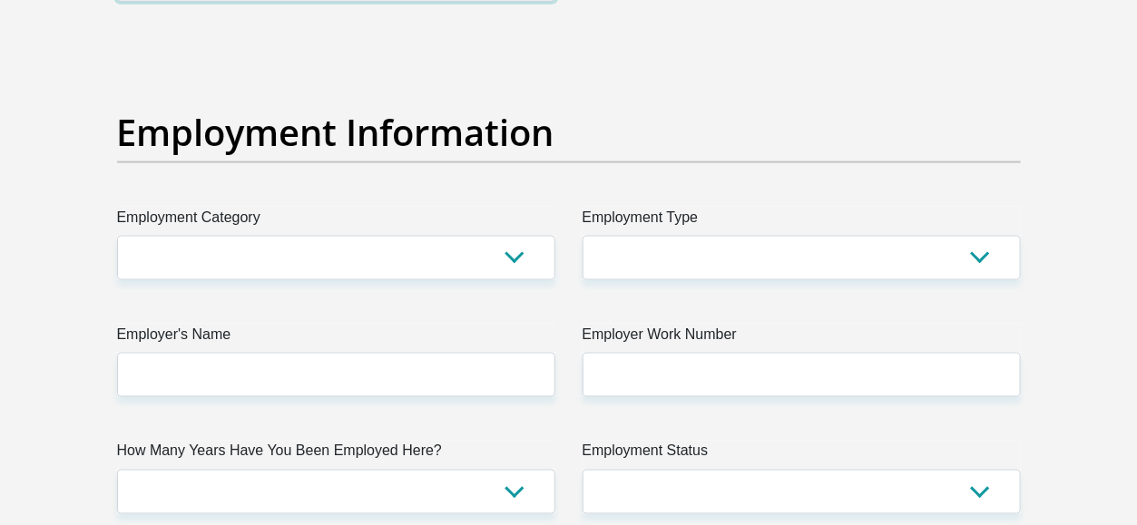
scroll to position [3263, 0]
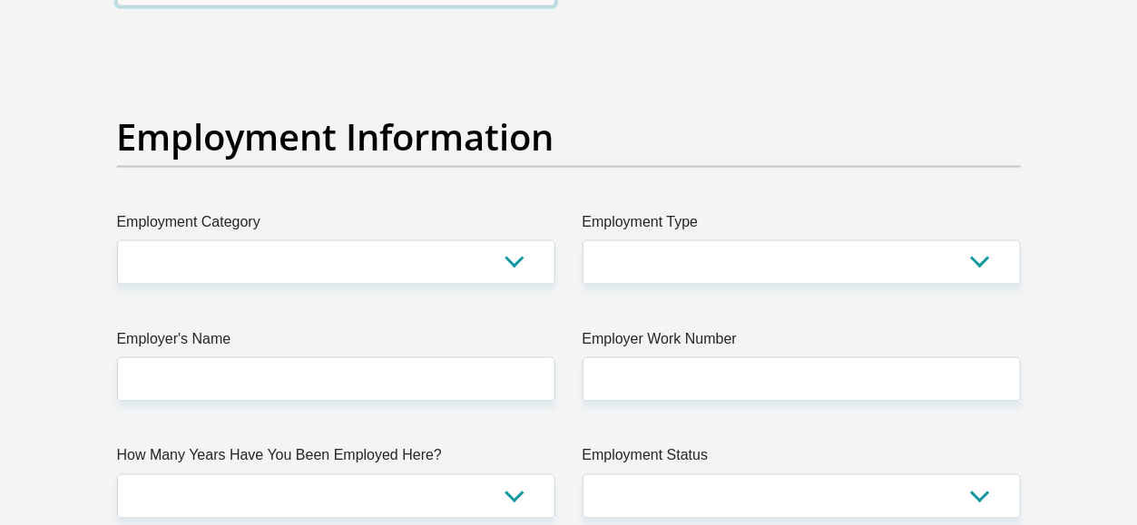
type input "1500"
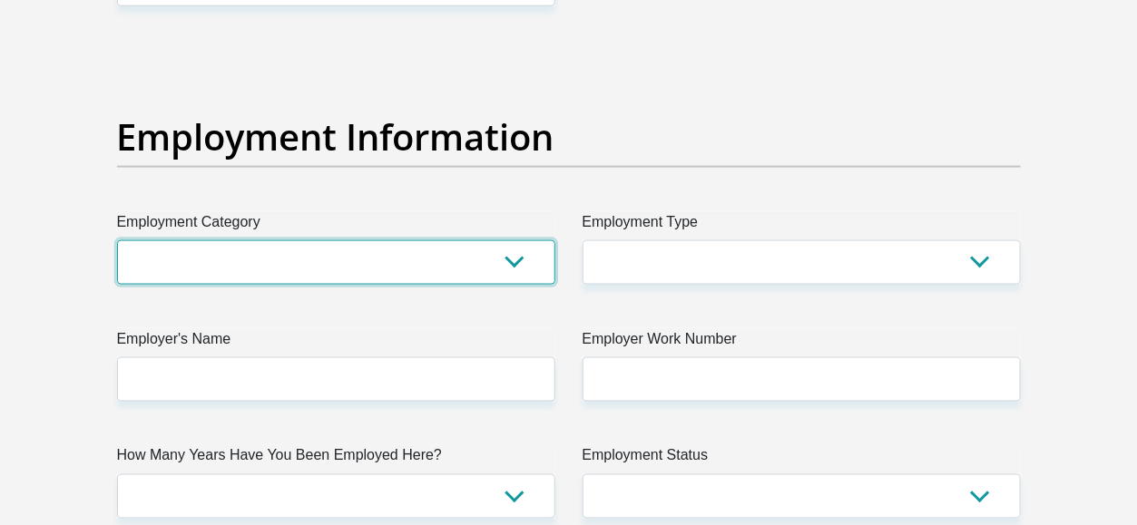
click at [473, 276] on select "AGRICULTURE ALCOHOL & TOBACCO CONSTRUCTION MATERIALS METALLURGY EQUIPMENT FOR R…" at bounding box center [336, 262] width 438 height 44
select select "28"
click at [117, 240] on select "AGRICULTURE ALCOHOL & TOBACCO CONSTRUCTION MATERIALS METALLURGY EQUIPMENT FOR R…" at bounding box center [336, 262] width 438 height 44
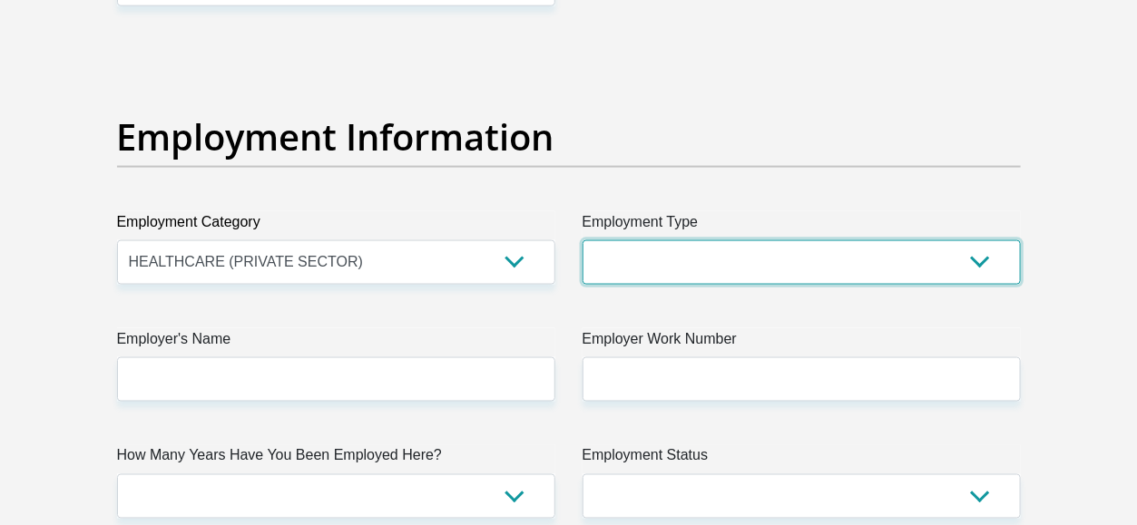
click at [743, 269] on select "College/Lecturer Craft Seller Creative Driver Executive Farmer Forces - Non Com…" at bounding box center [801, 262] width 438 height 44
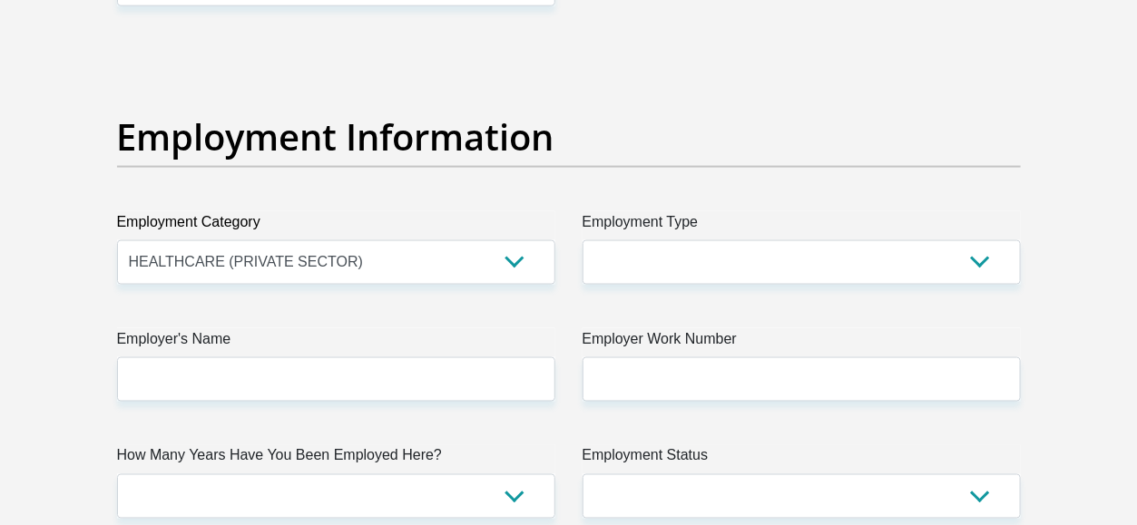
click at [664, 331] on label "Employer Work Number" at bounding box center [801, 342] width 438 height 29
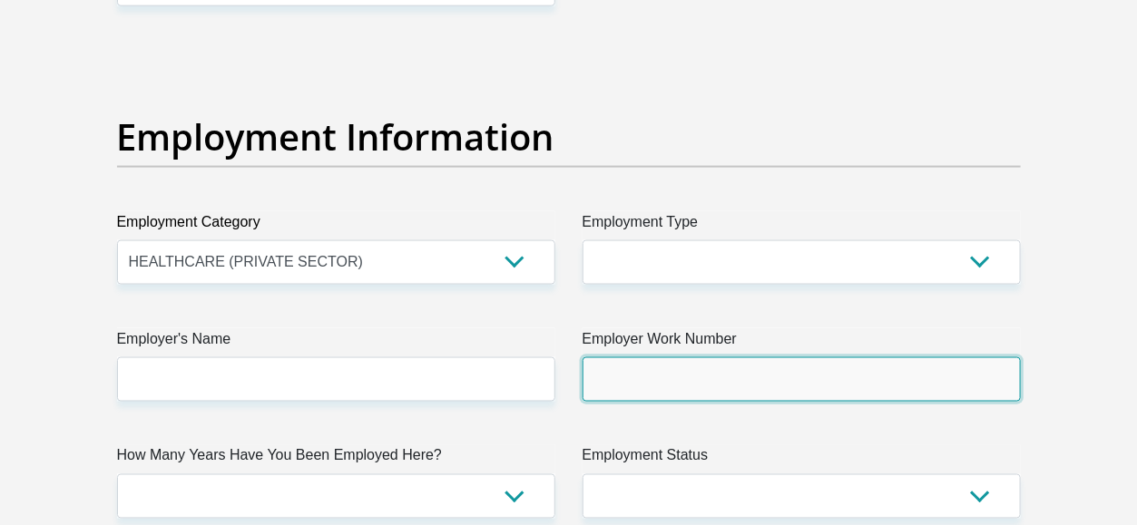
click at [664, 357] on input "Employer Work Number" at bounding box center [801, 379] width 438 height 44
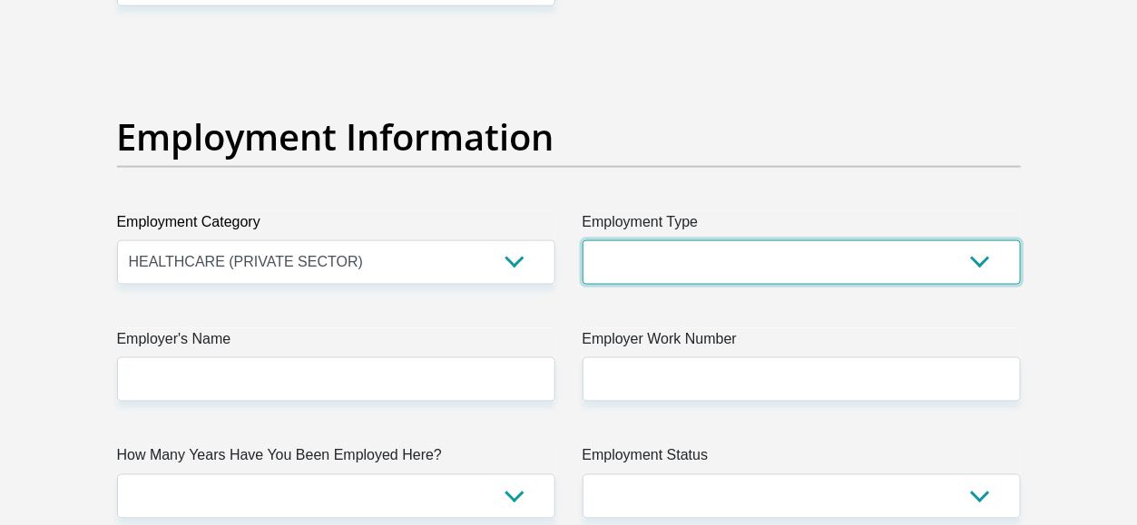
click at [670, 250] on select "College/Lecturer Craft Seller Creative Driver Executive Farmer Forces - Non Com…" at bounding box center [801, 262] width 438 height 44
select select "Unknown/Other"
click at [582, 240] on select "College/Lecturer Craft Seller Creative Driver Executive Farmer Forces - Non Com…" at bounding box center [801, 262] width 438 height 44
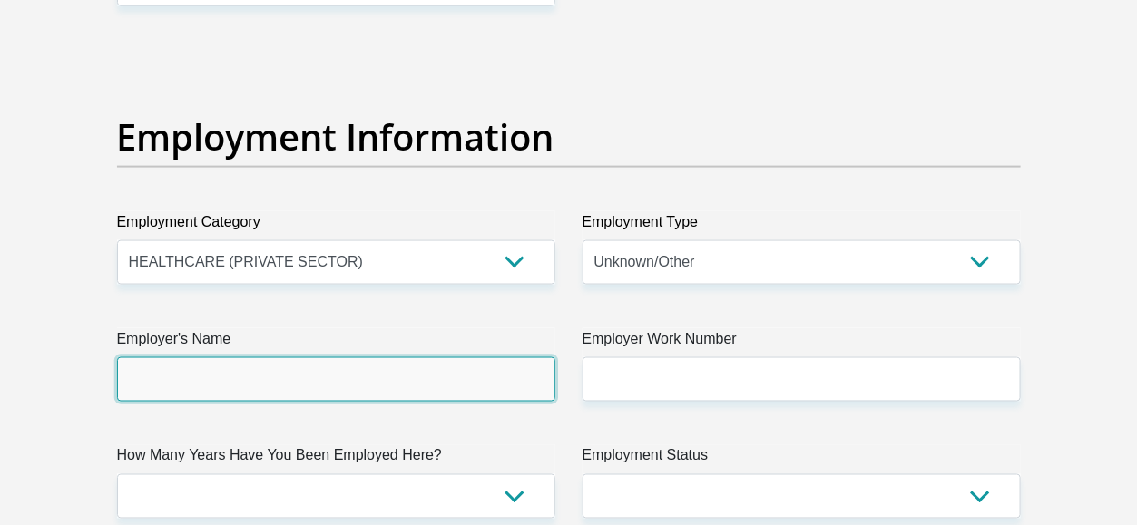
click at [403, 367] on input "Employer's Name" at bounding box center [336, 379] width 438 height 44
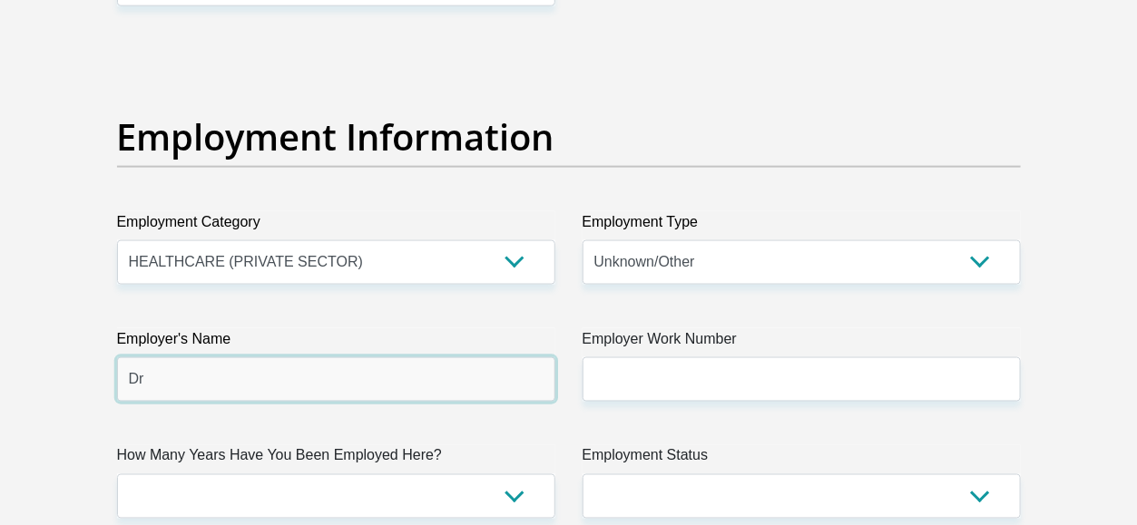
type input "D"
type input "Mukhari"
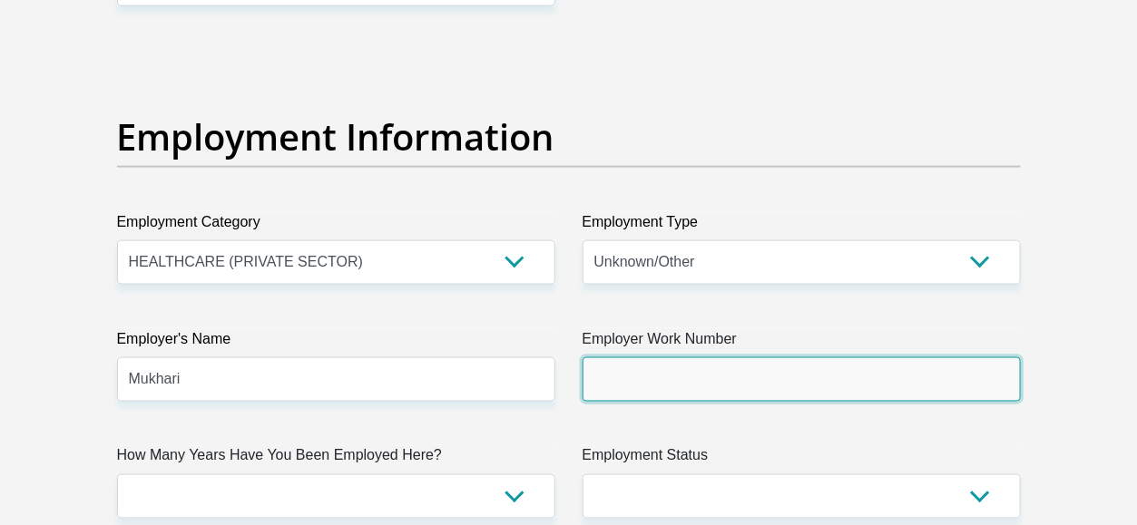
click at [781, 382] on input "Employer Work Number" at bounding box center [801, 379] width 438 height 44
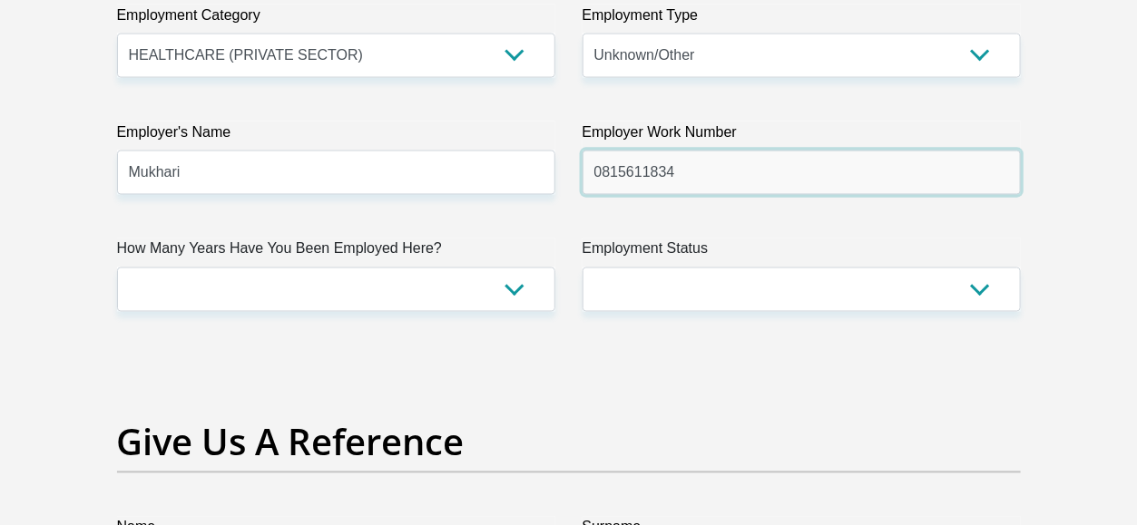
scroll to position [3468, 0]
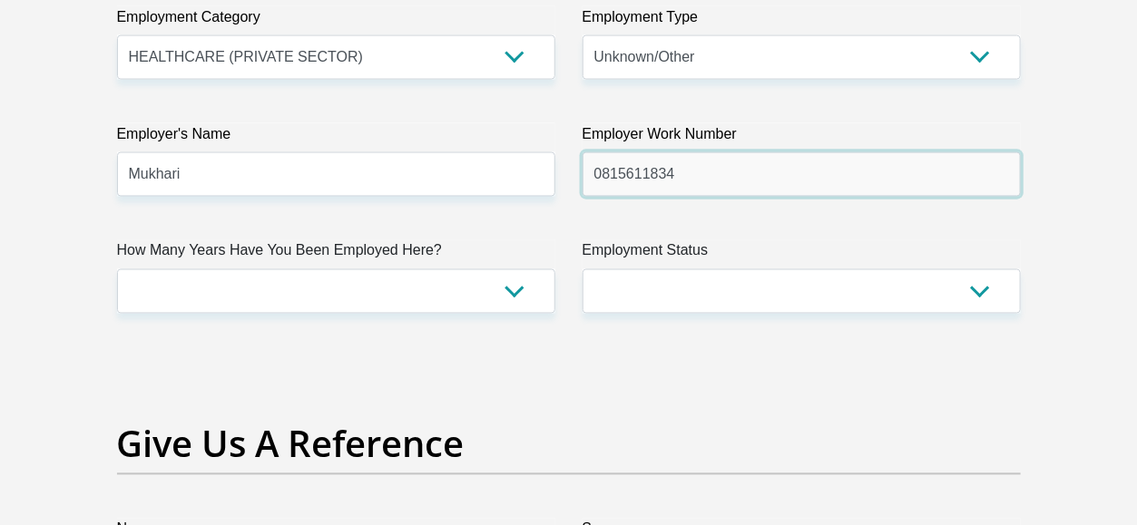
type input "0815611834"
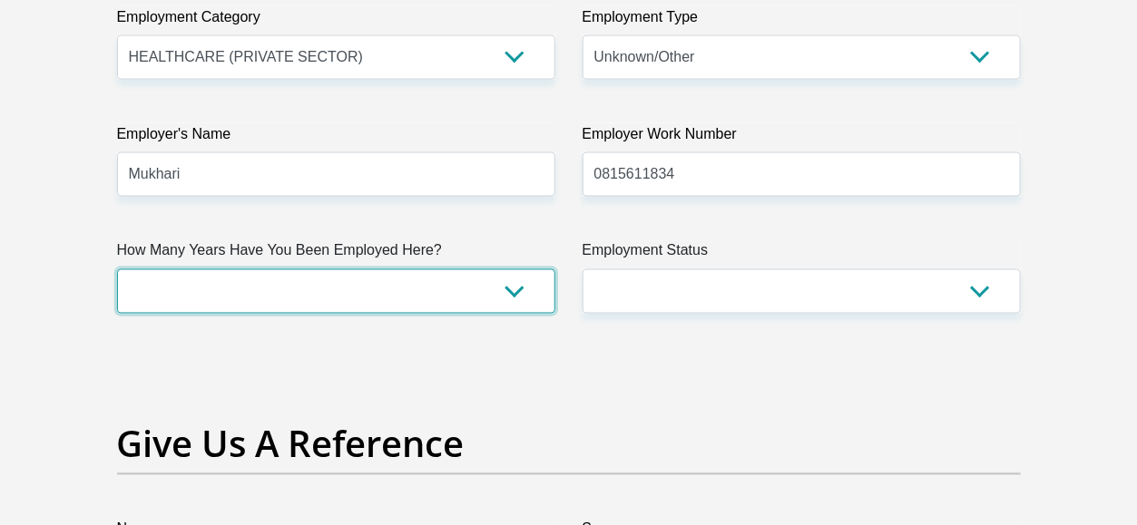
click at [464, 294] on select "less than 1 year 1-3 years 3-5 years 5+ years" at bounding box center [336, 291] width 438 height 44
select select "6"
click at [117, 269] on select "less than 1 year 1-3 years 3-5 years 5+ years" at bounding box center [336, 291] width 438 height 44
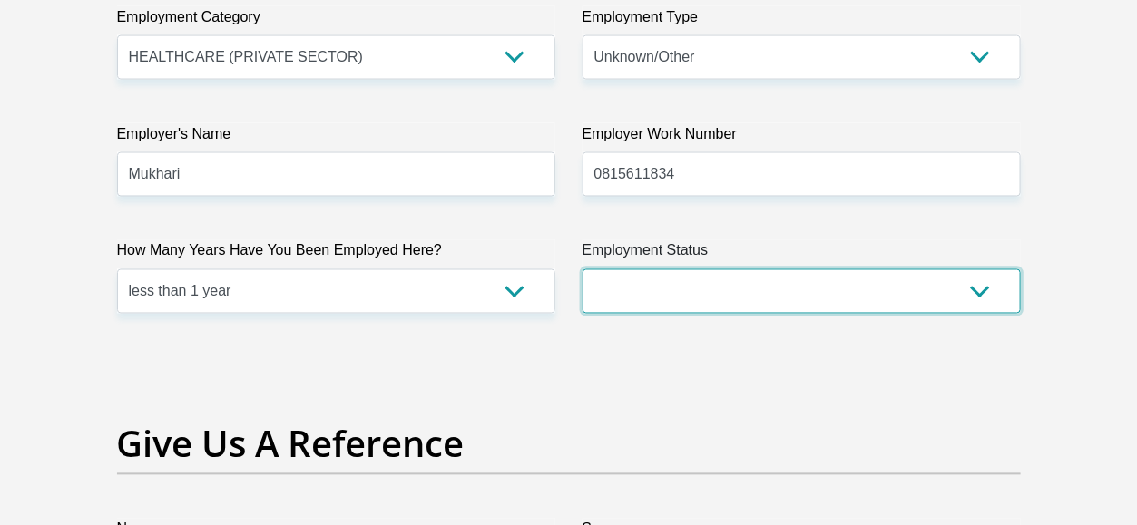
click at [743, 291] on select "Permanent/Full-time Part-time/Casual Contract Worker Self-Employed Housewife Re…" at bounding box center [801, 291] width 438 height 44
select select "1"
click at [582, 269] on select "Permanent/Full-time Part-time/Casual Contract Worker Self-Employed Housewife Re…" at bounding box center [801, 291] width 438 height 44
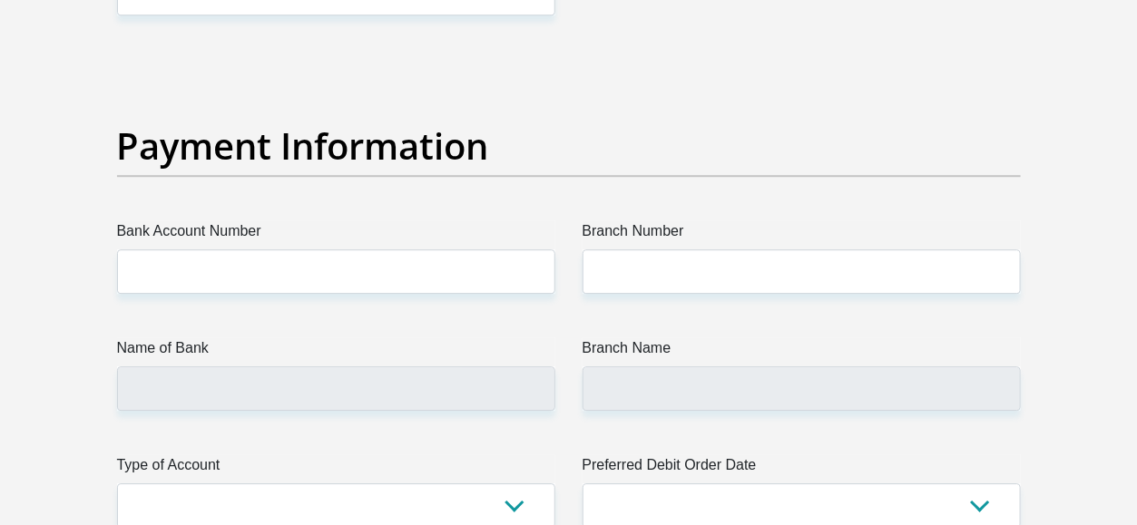
scroll to position [4161, 0]
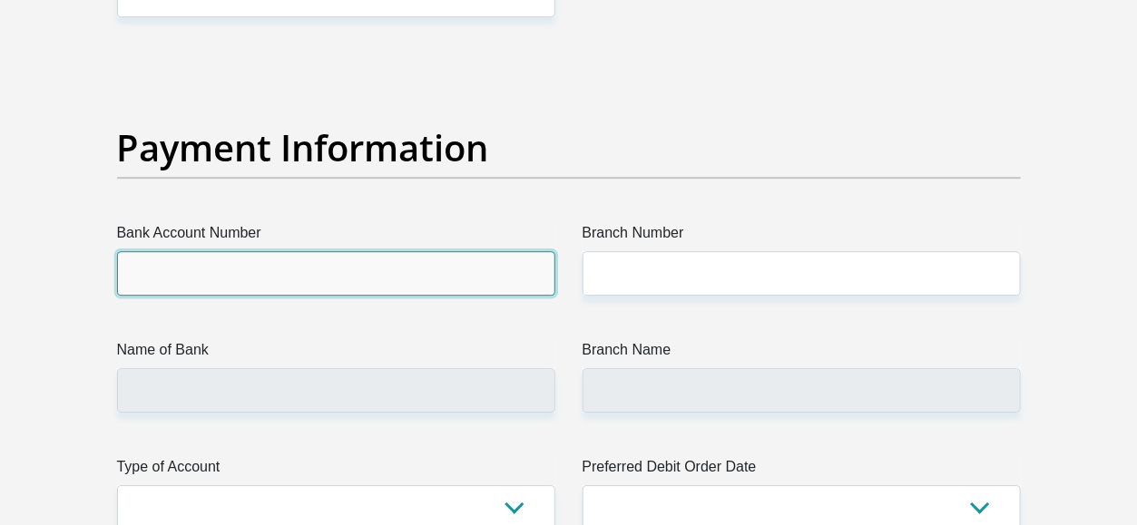
click at [505, 259] on input "Bank Account Number" at bounding box center [336, 273] width 438 height 44
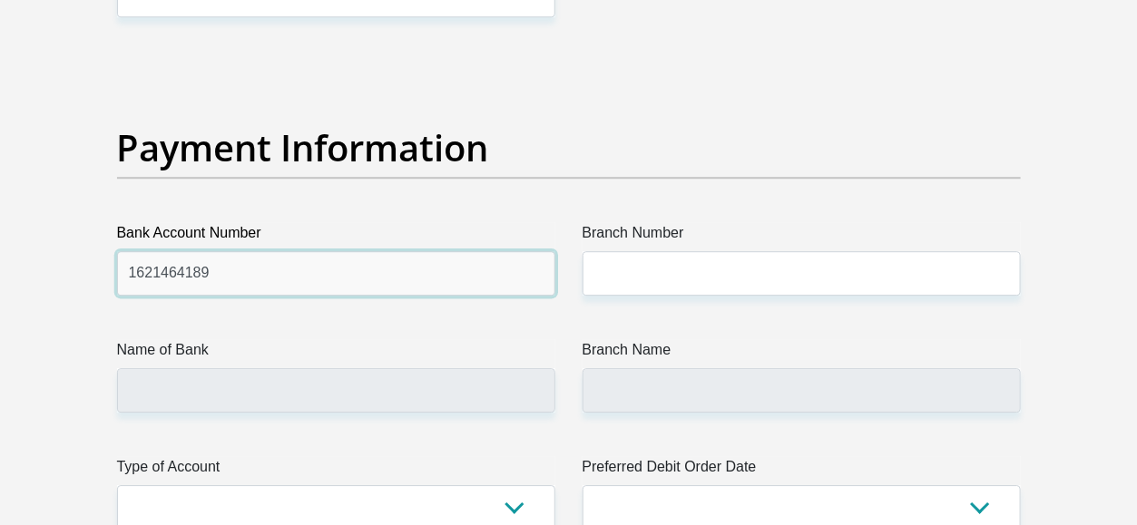
type input "1621464189"
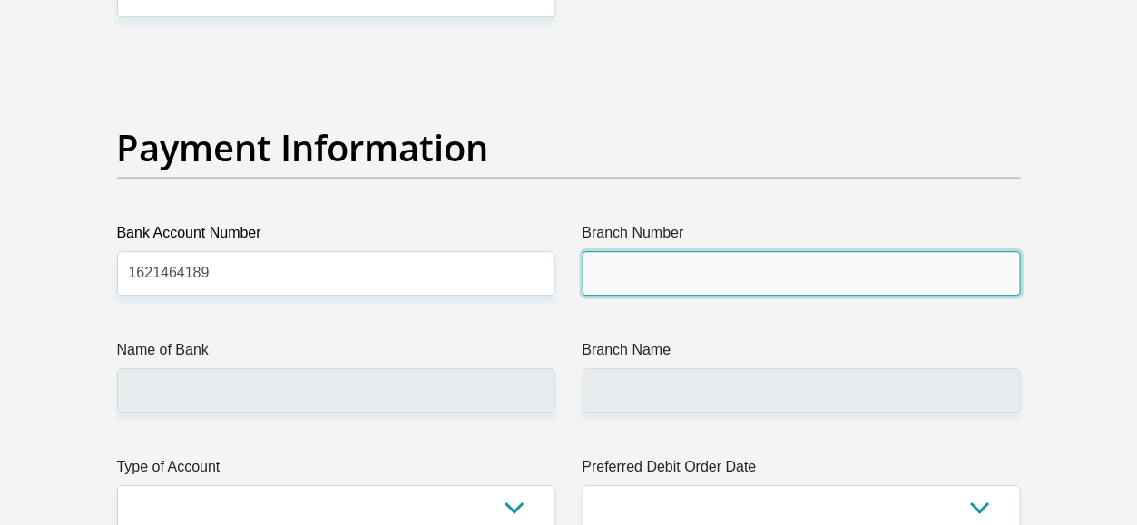
click at [812, 271] on input "Branch Number" at bounding box center [801, 273] width 438 height 44
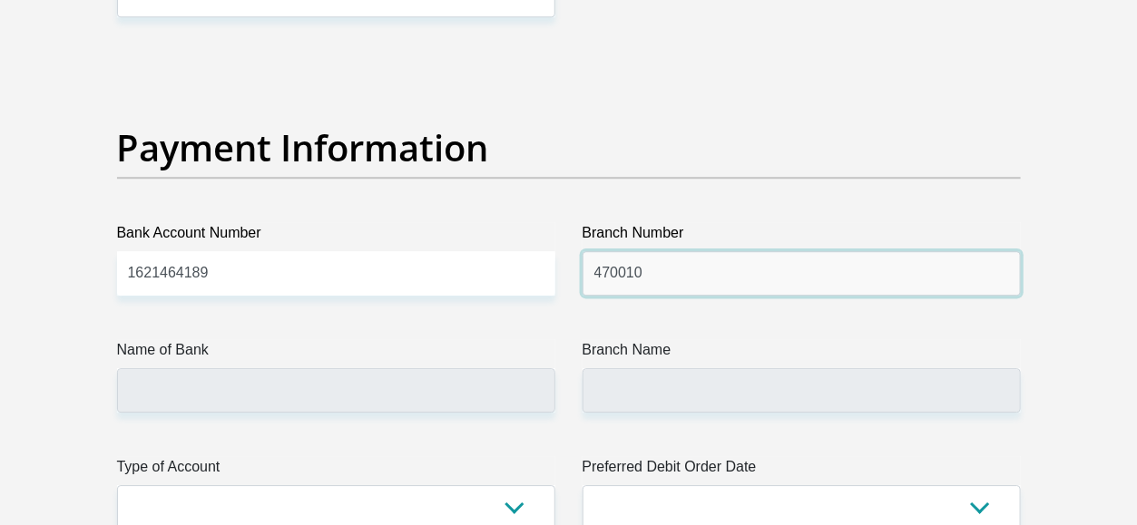
type input "470010"
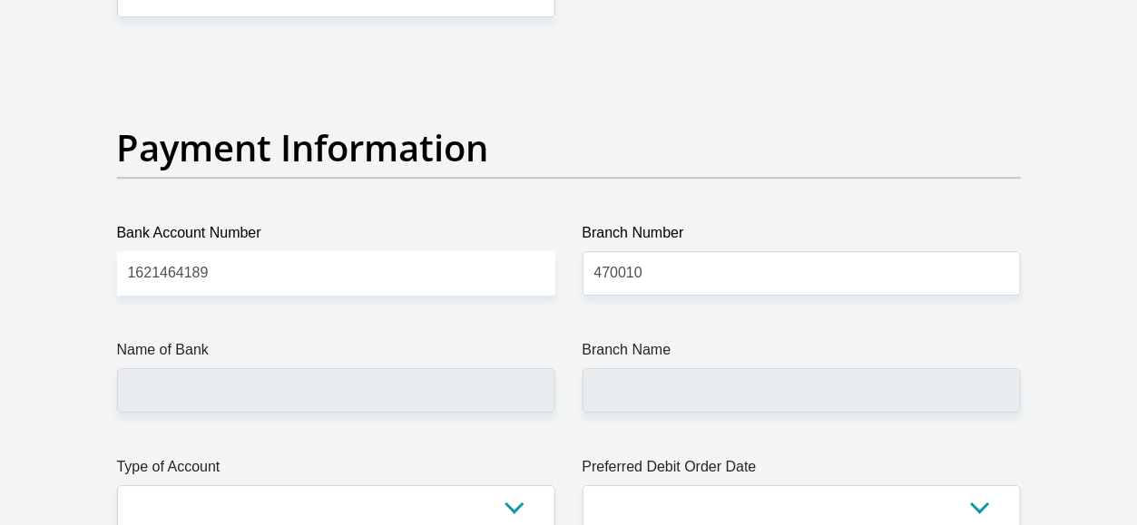
click at [373, 354] on label "Name of Bank" at bounding box center [336, 353] width 438 height 29
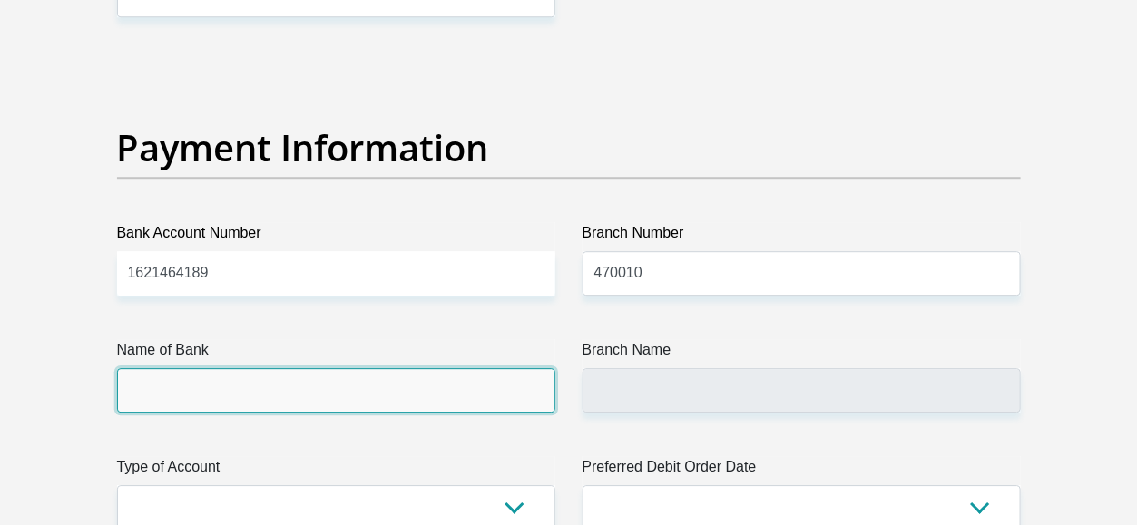
click at [373, 368] on input "Name of Bank" at bounding box center [336, 390] width 438 height 44
type input "CAPITEC BANK LIMITED"
type input "CAPITEC BANK CPC"
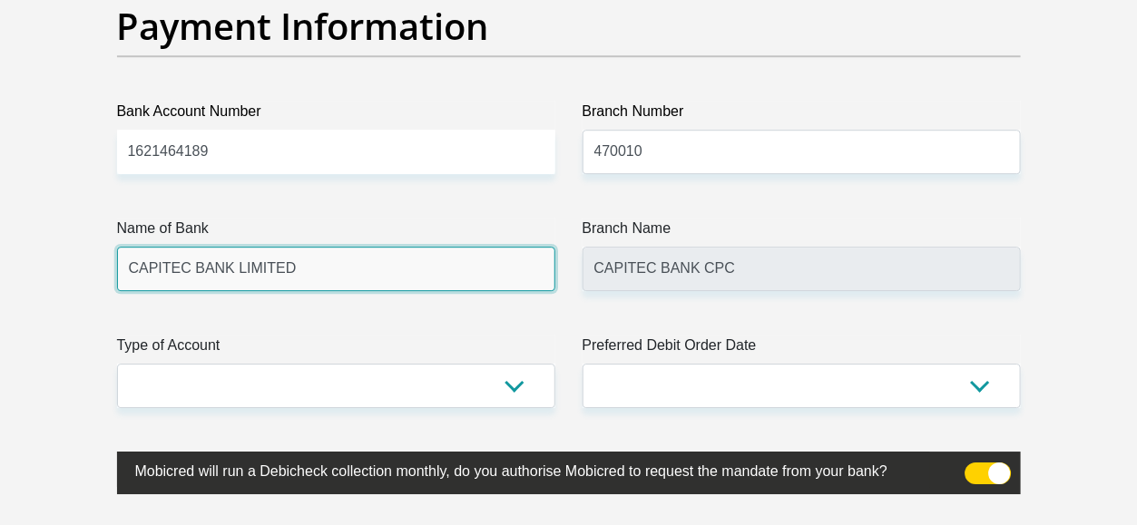
scroll to position [4358, 0]
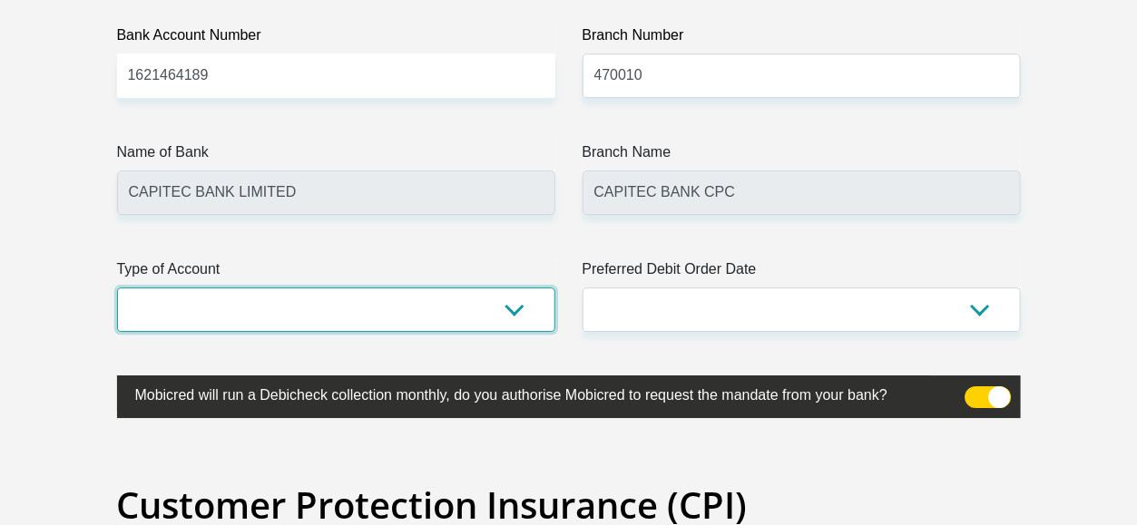
click at [489, 320] on select "Cheque Savings" at bounding box center [336, 310] width 438 height 44
select select "SAV"
click at [117, 288] on select "Cheque Savings" at bounding box center [336, 310] width 438 height 44
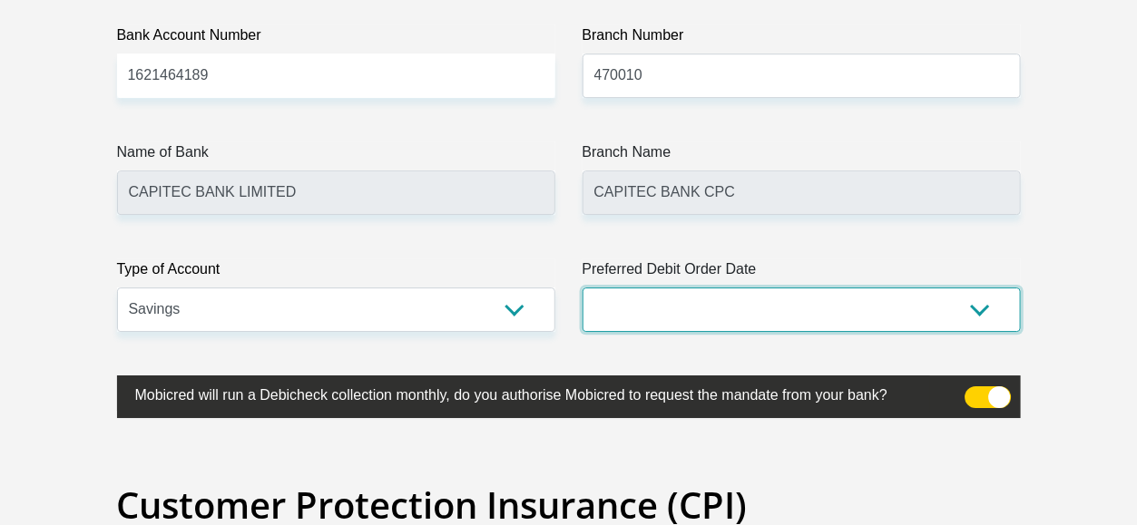
click at [709, 308] on select "1st 2nd 3rd 4th 5th 7th 18th 19th 20th 21st 22nd 23rd 24th 25th 26th 27th 28th …" at bounding box center [801, 310] width 438 height 44
select select "18"
click at [582, 288] on select "1st 2nd 3rd 4th 5th 7th 18th 19th 20th 21st 22nd 23rd 24th 25th 26th 27th 28th …" at bounding box center [801, 310] width 438 height 44
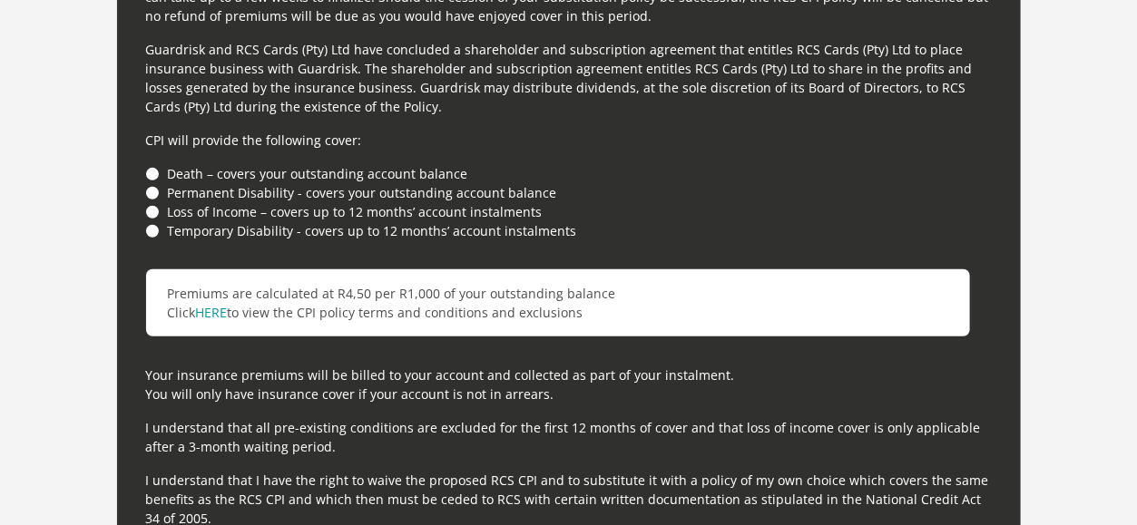
scroll to position [5049, 0]
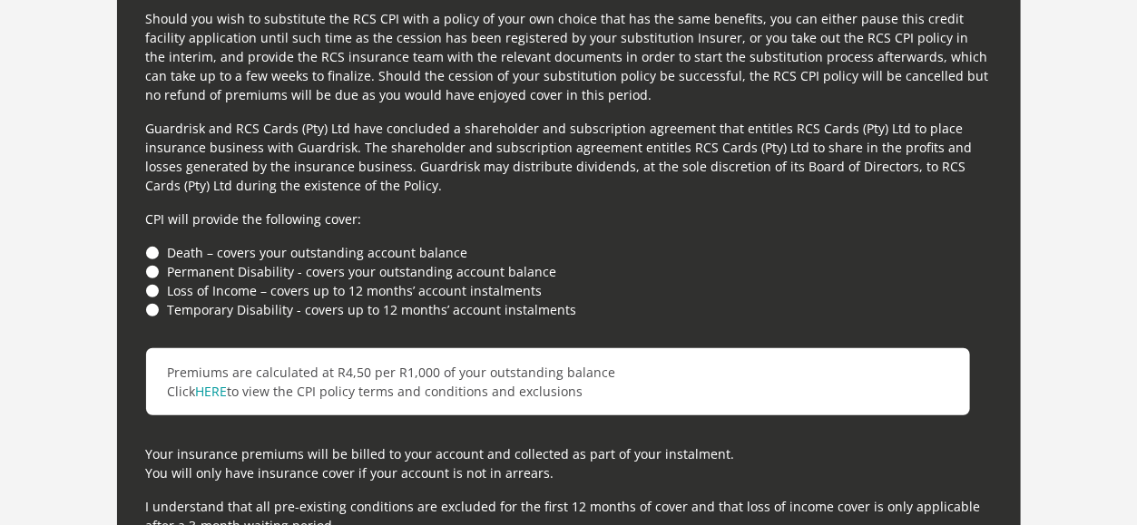
click at [148, 300] on li "Temporary Disability - covers up to 12 months’ account instalments" at bounding box center [569, 309] width 846 height 19
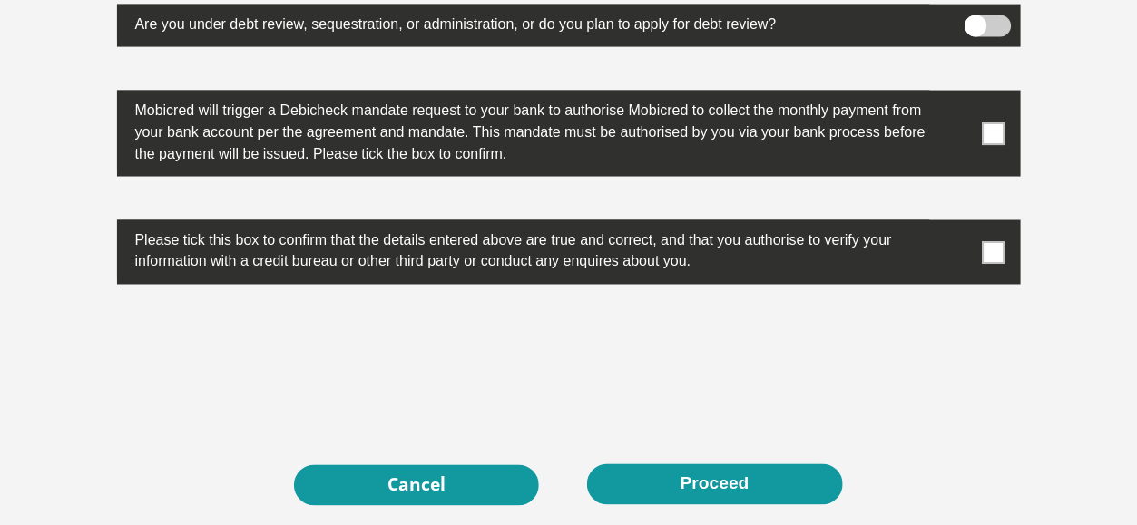
scroll to position [5857, 0]
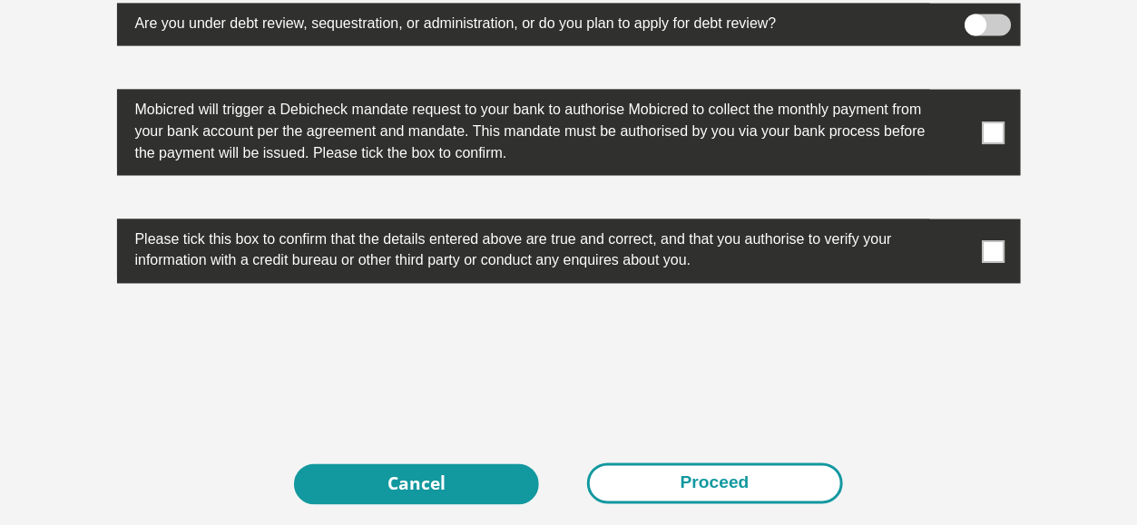
click at [731, 465] on button "Proceed" at bounding box center [715, 484] width 256 height 41
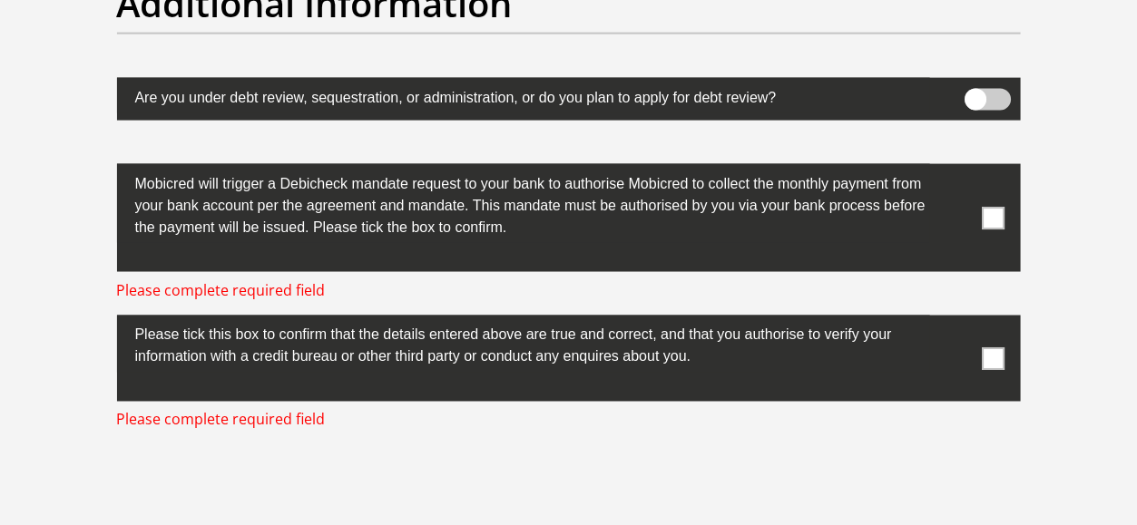
scroll to position [5783, 0]
click at [982, 93] on span at bounding box center [987, 100] width 46 height 22
click at [975, 93] on input "checkbox" at bounding box center [975, 93] width 0 height 0
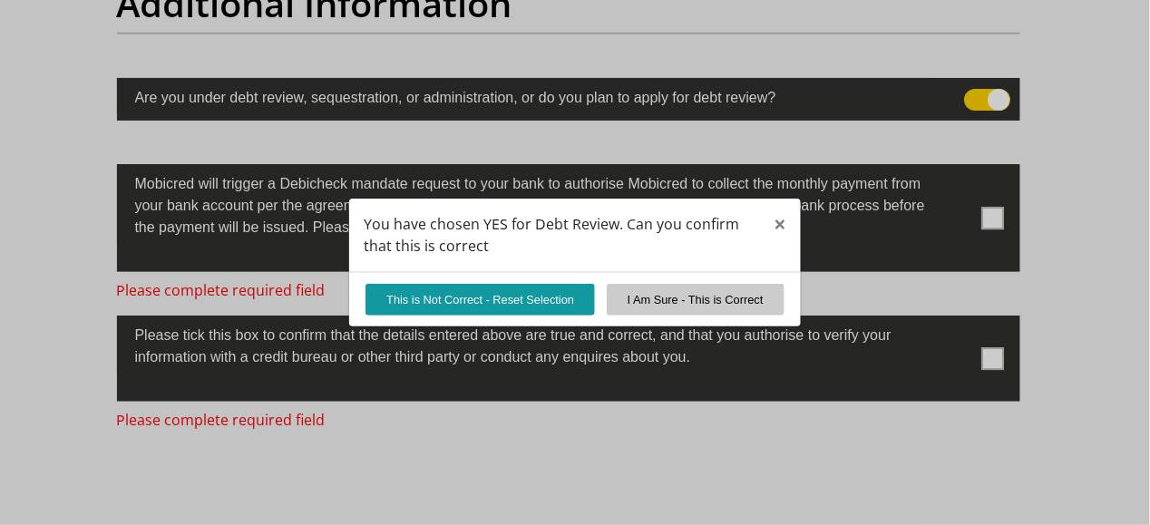
click at [997, 95] on div "You have chosen YES for Debt Review. Can you confirm that this is correct × Thi…" at bounding box center [575, 262] width 1150 height 525
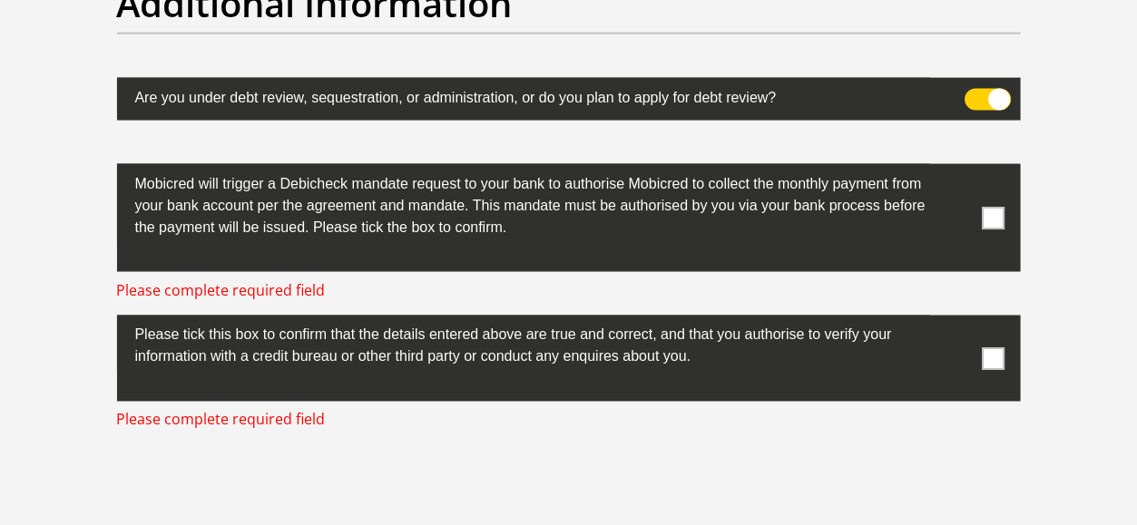
click at [977, 103] on label at bounding box center [569, 99] width 904 height 43
click at [975, 93] on input "checkbox" at bounding box center [975, 93] width 0 height 0
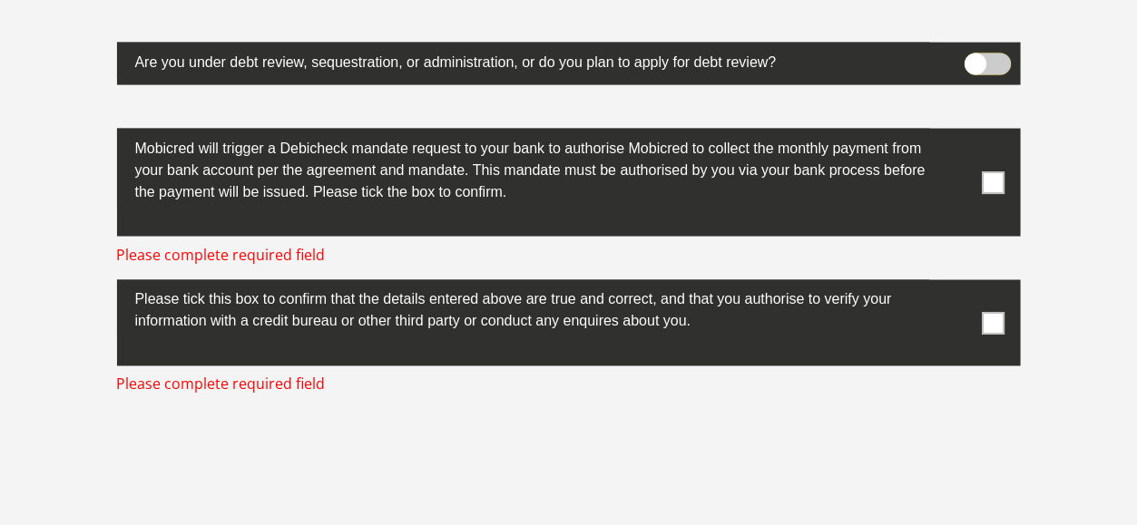
scroll to position [5819, 0]
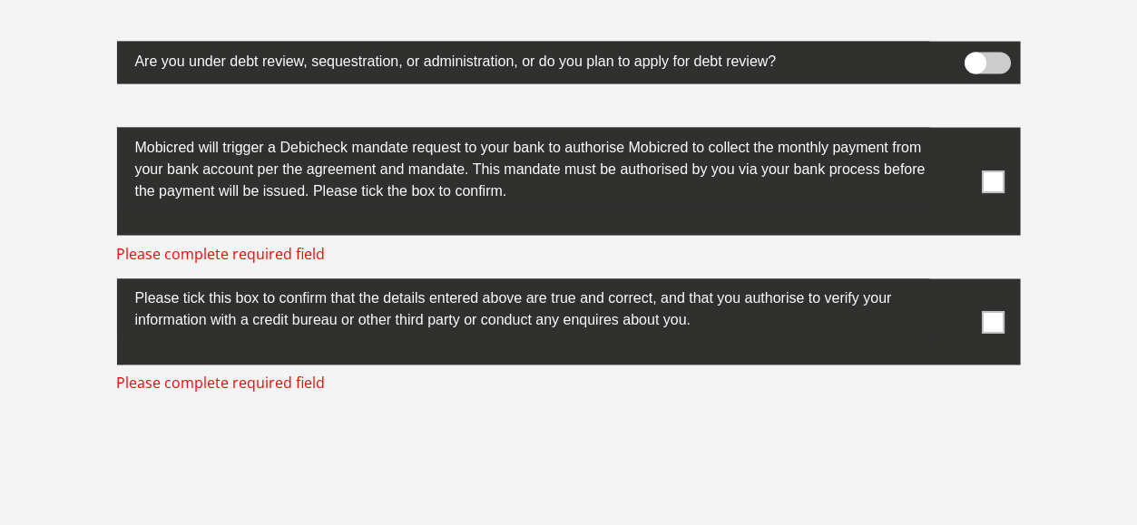
click at [1003, 185] on span at bounding box center [993, 182] width 23 height 23
click at [957, 132] on input "checkbox" at bounding box center [957, 132] width 0 height 0
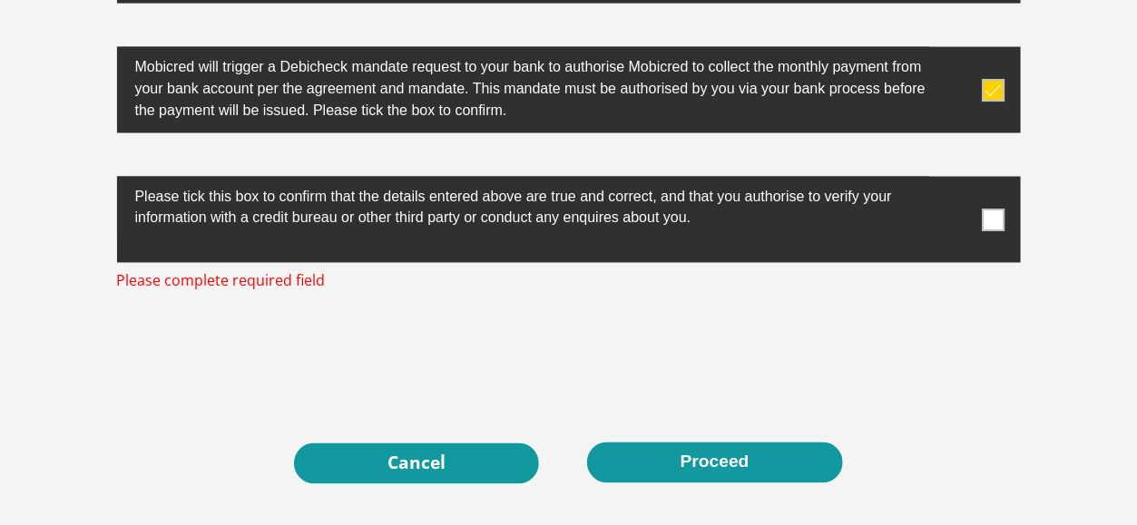
scroll to position [5901, 0]
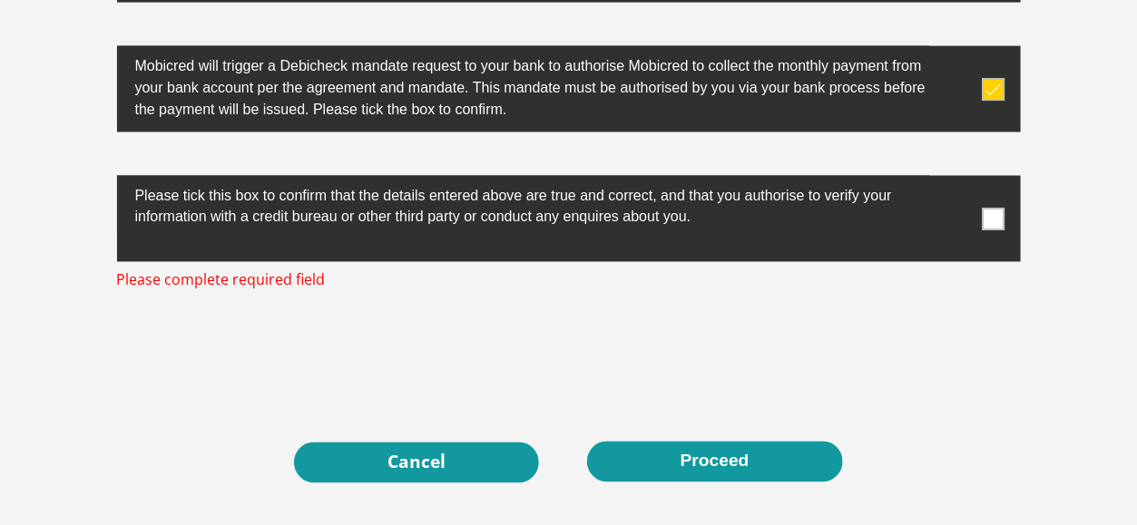
click at [993, 208] on span at bounding box center [993, 219] width 23 height 23
click at [957, 181] on input "checkbox" at bounding box center [957, 181] width 0 height 0
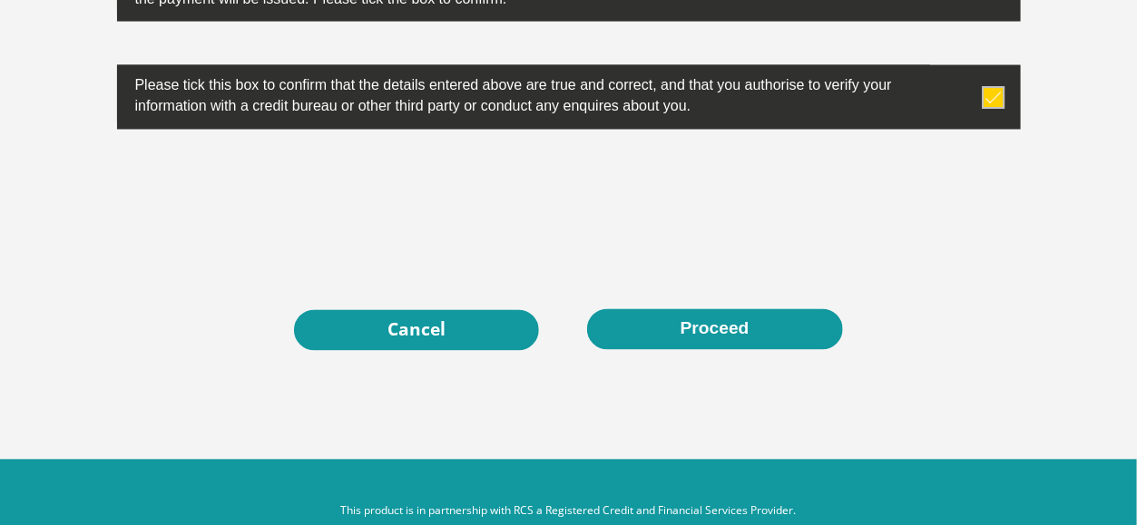
scroll to position [6007, 0]
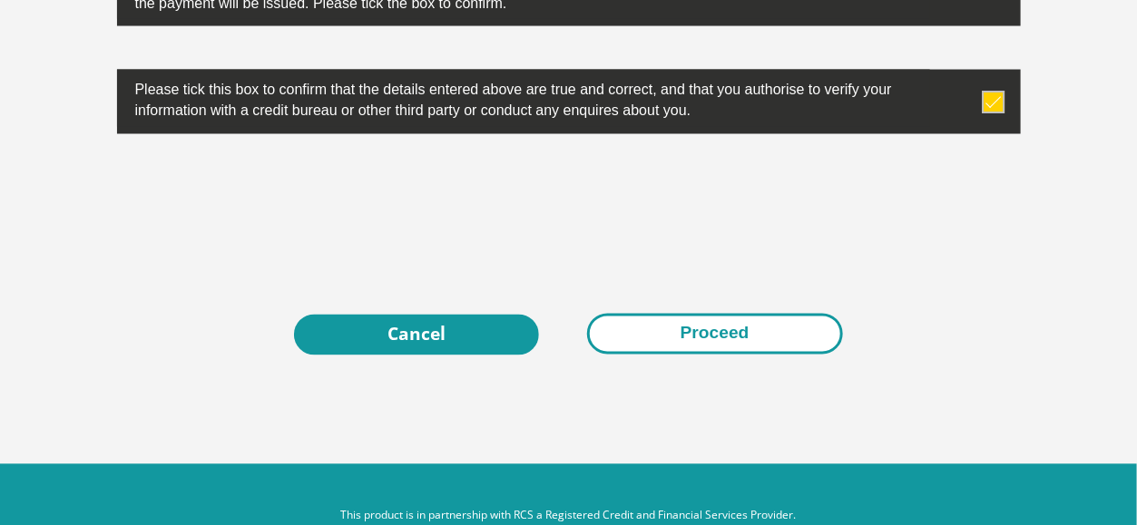
click at [762, 323] on button "Proceed" at bounding box center [715, 334] width 256 height 41
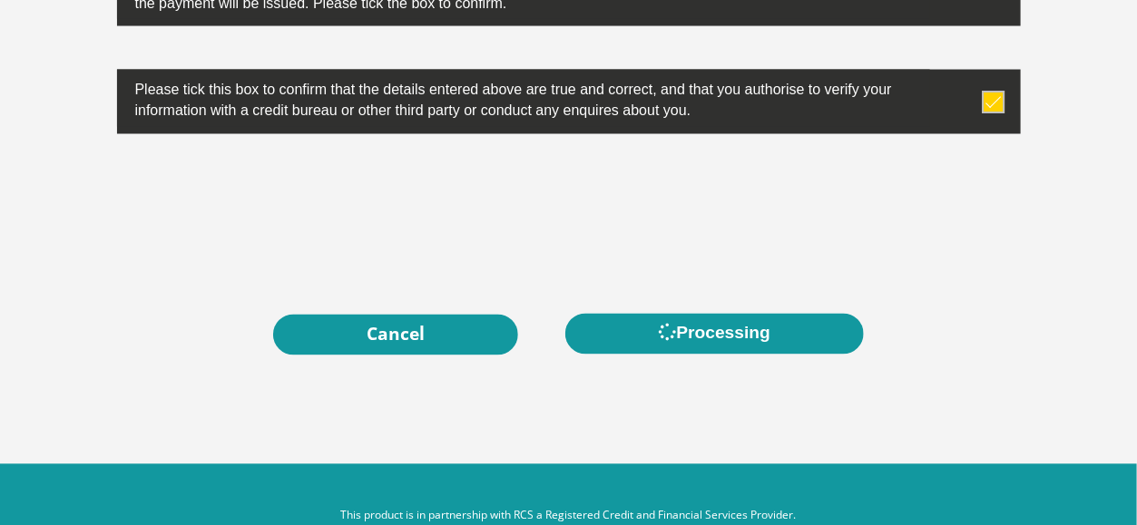
scroll to position [0, 0]
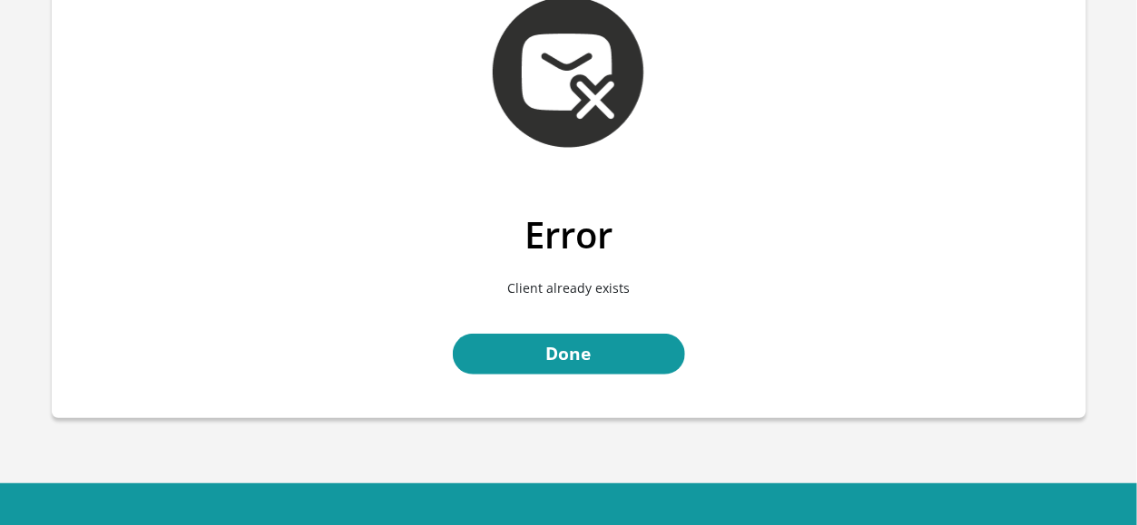
scroll to position [114, 0]
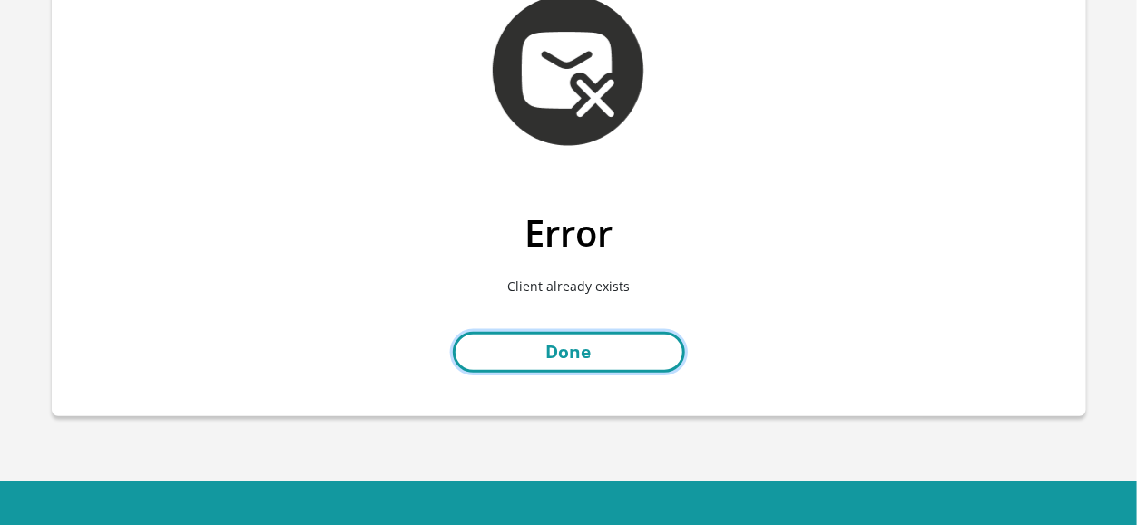
click at [643, 356] on link "Done" at bounding box center [569, 352] width 232 height 41
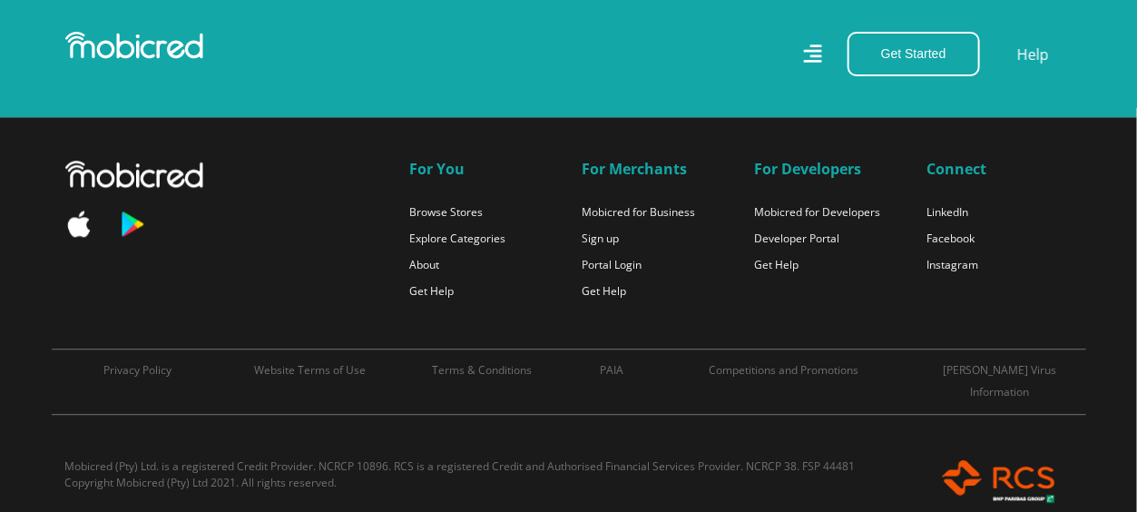
scroll to position [4028, 0]
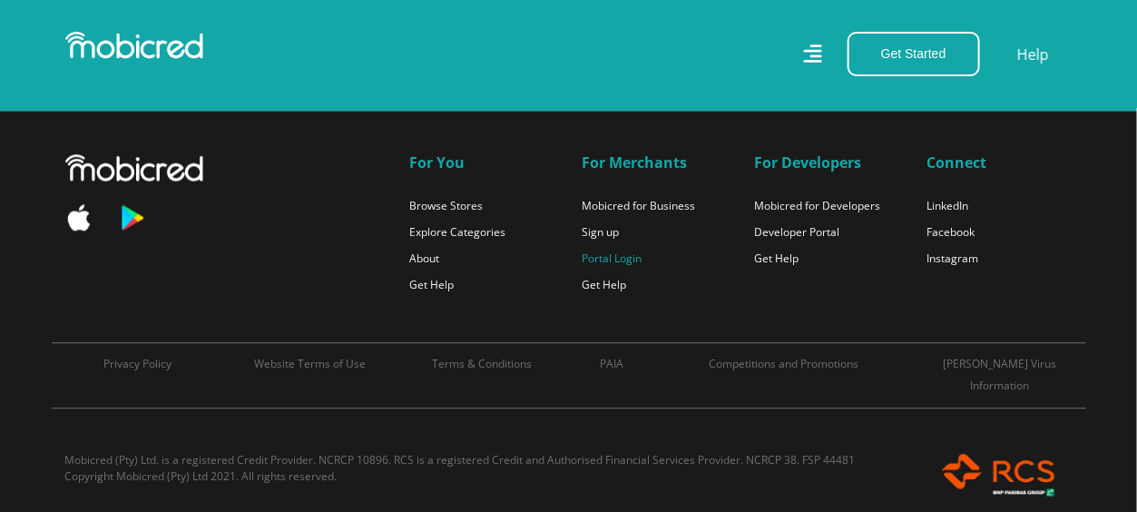
click at [629, 250] on link "Portal Login" at bounding box center [612, 257] width 60 height 15
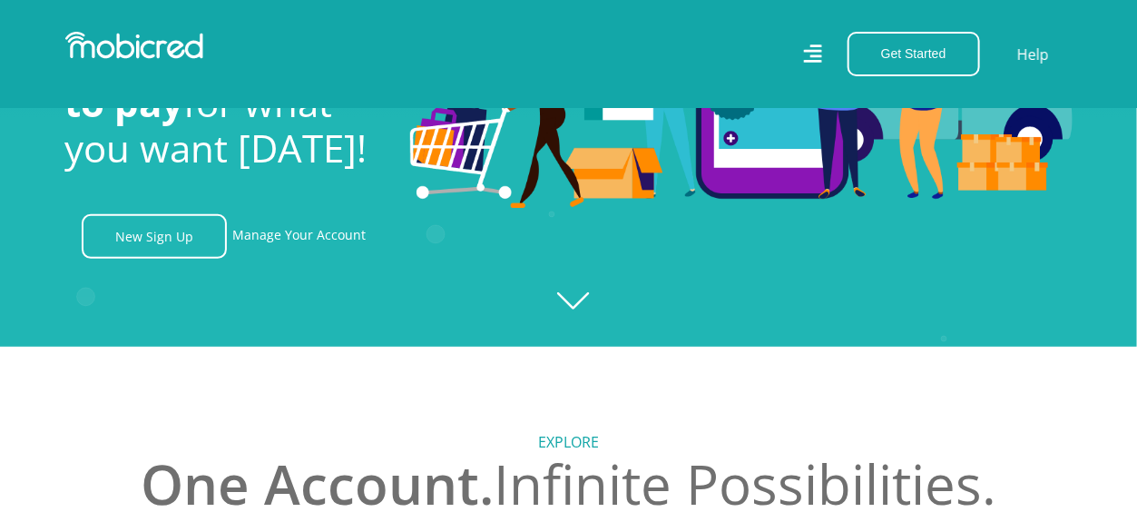
scroll to position [165, 0]
click at [290, 230] on link "Manage Your Account" at bounding box center [298, 236] width 133 height 44
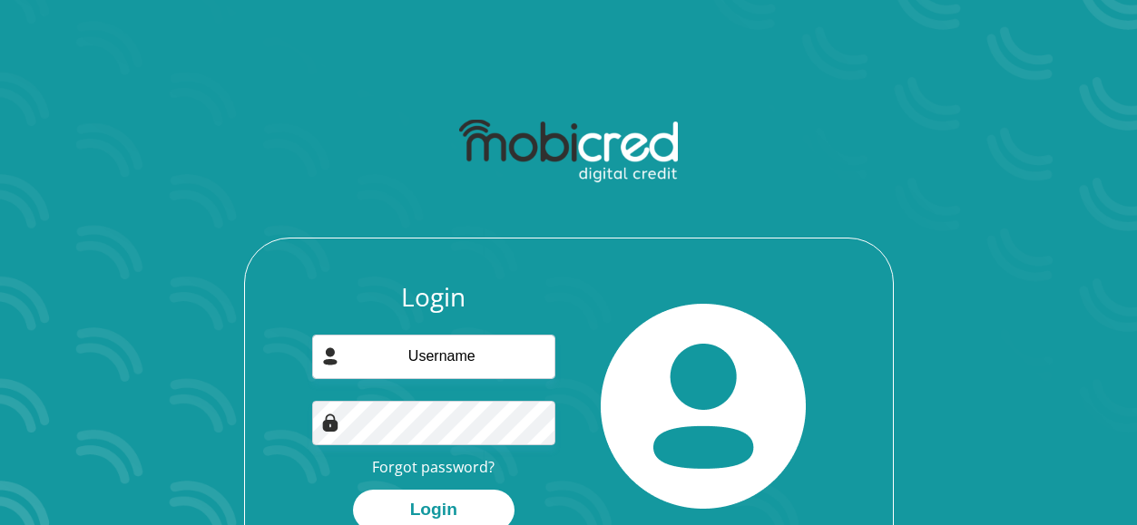
scroll to position [98, 0]
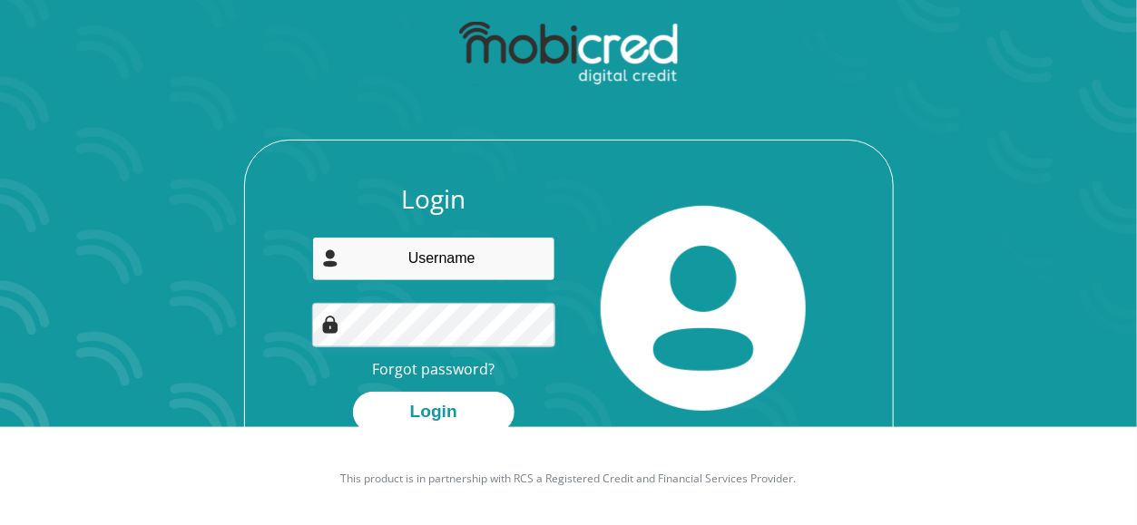
click at [503, 257] on input "email" at bounding box center [433, 259] width 243 height 44
type input "anastasiamokgaphame@gmail.com"
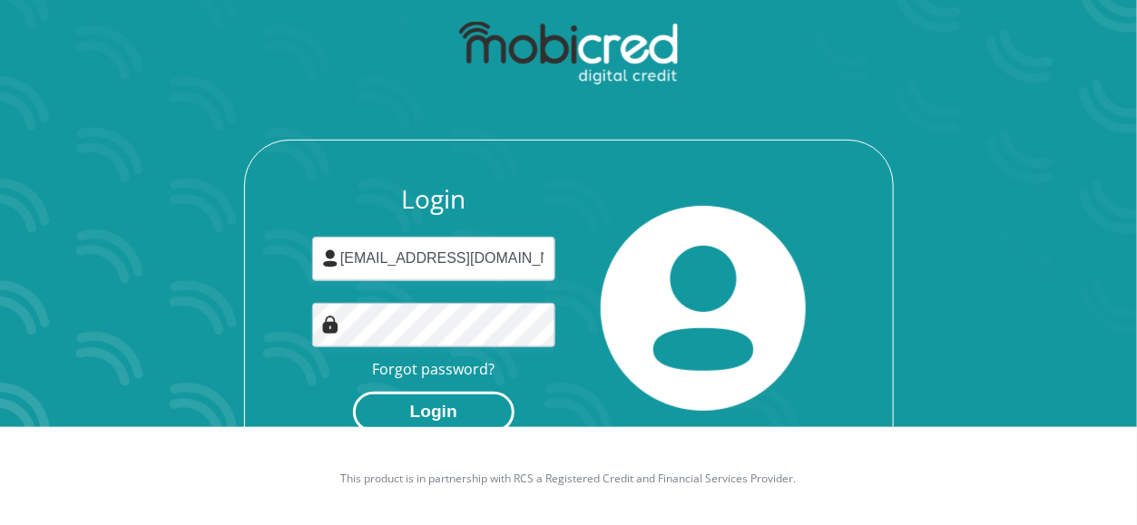
click at [486, 397] on button "Login" at bounding box center [433, 412] width 161 height 41
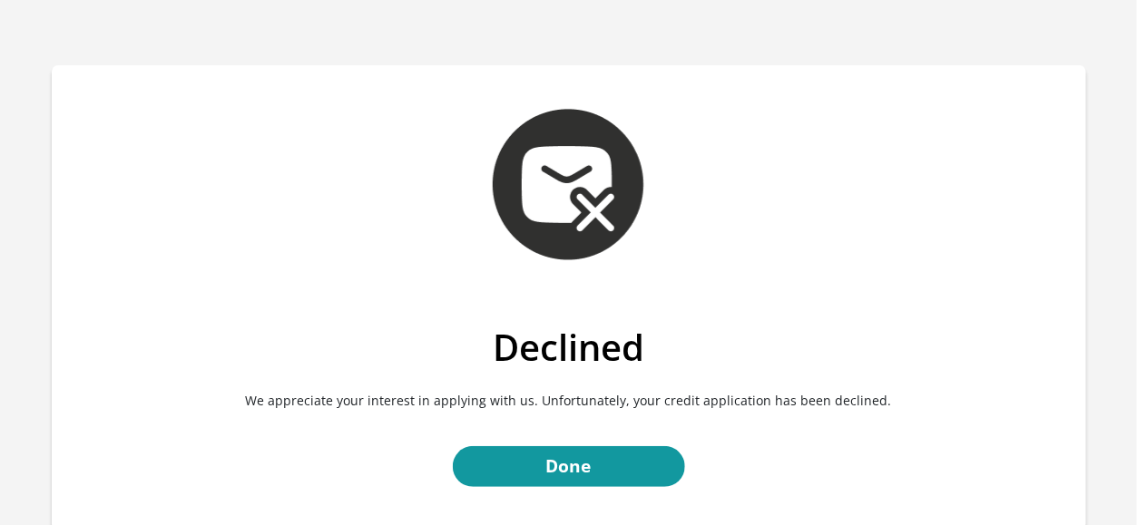
scroll to position [172, 0]
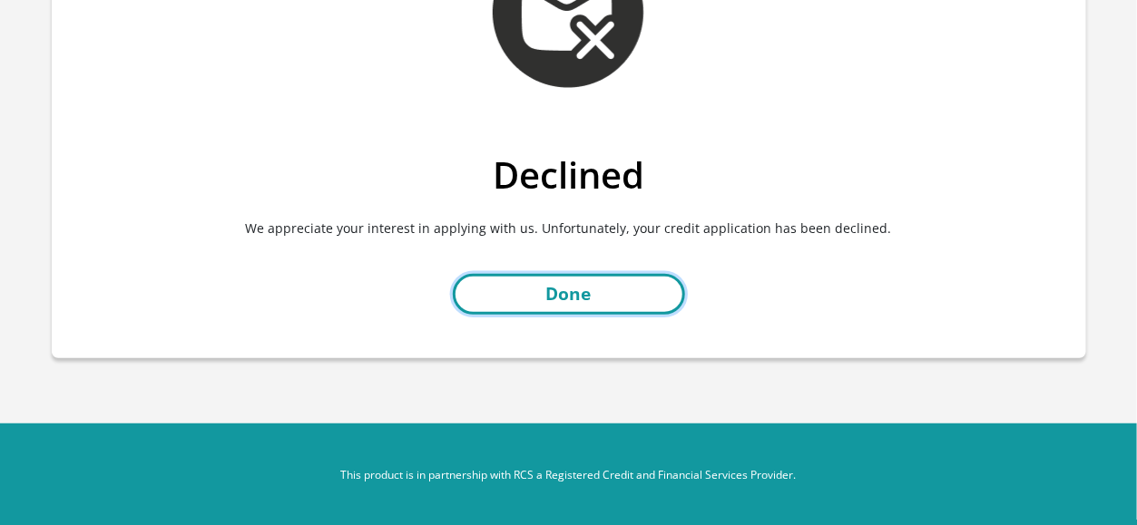
click at [646, 306] on link "Done" at bounding box center [569, 294] width 232 height 41
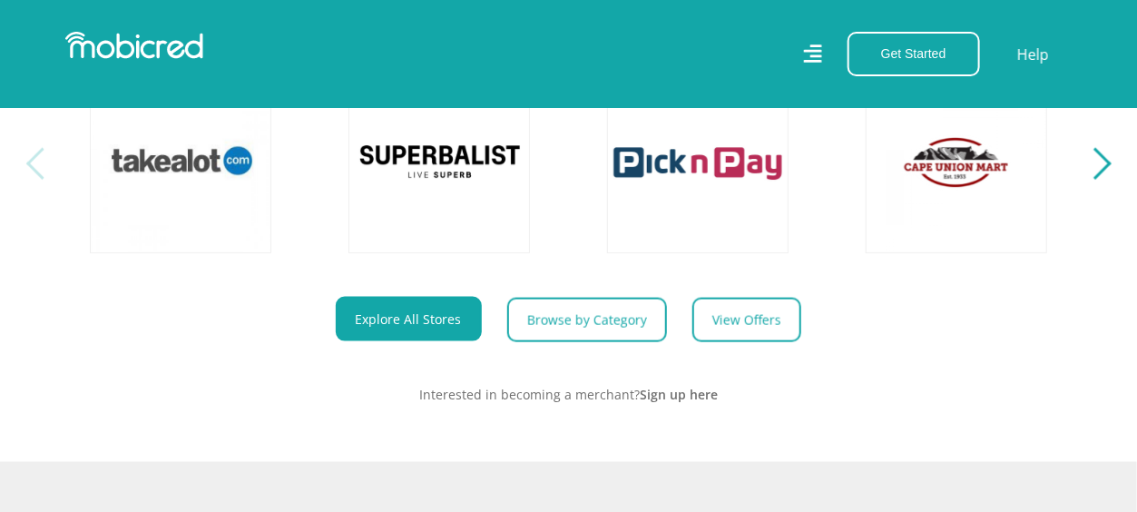
scroll to position [724, 0]
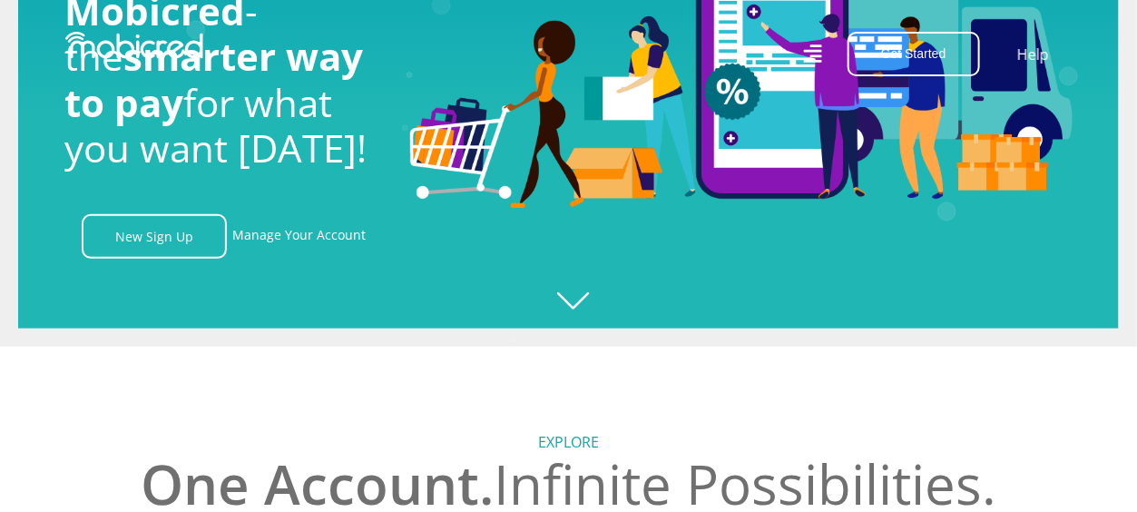
scroll to position [0, 1466]
